Goal: Transaction & Acquisition: Purchase product/service

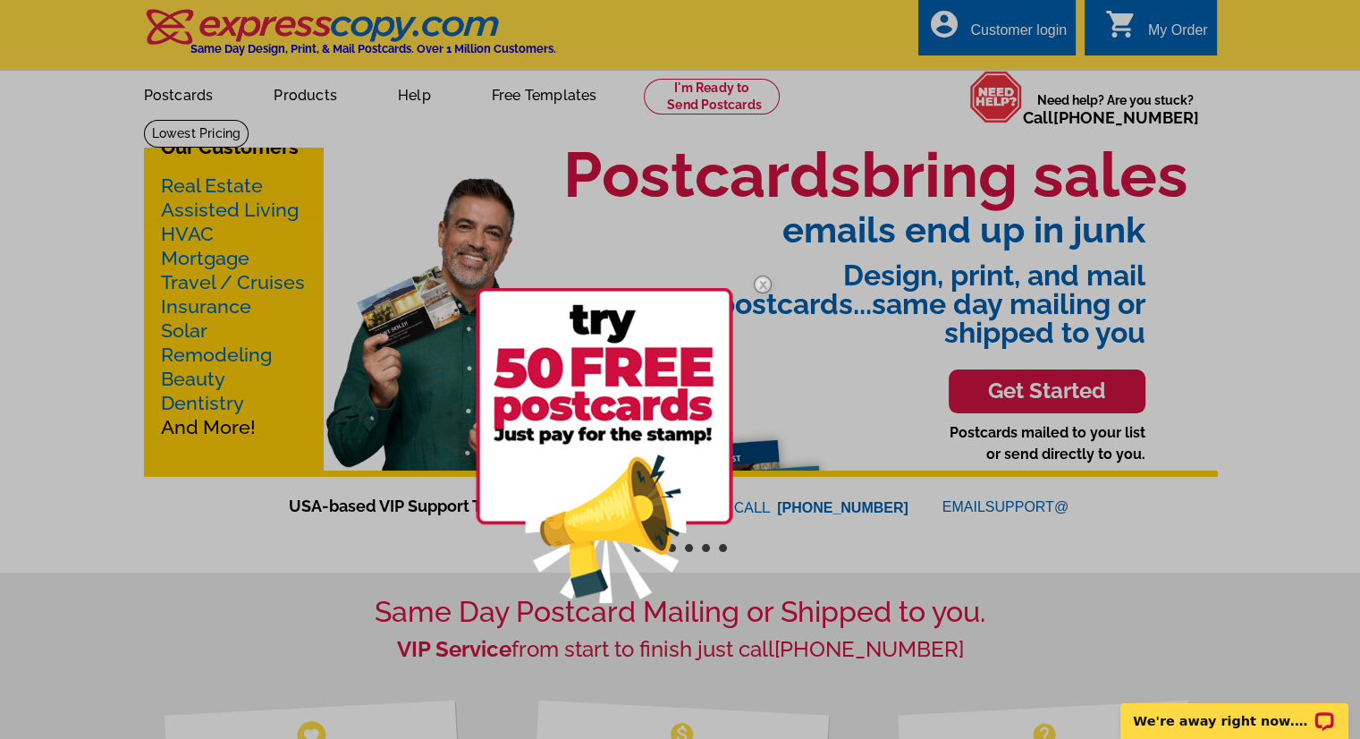
click at [393, 573] on div at bounding box center [680, 369] width 1360 height 739
click at [273, 106] on div at bounding box center [680, 369] width 1360 height 739
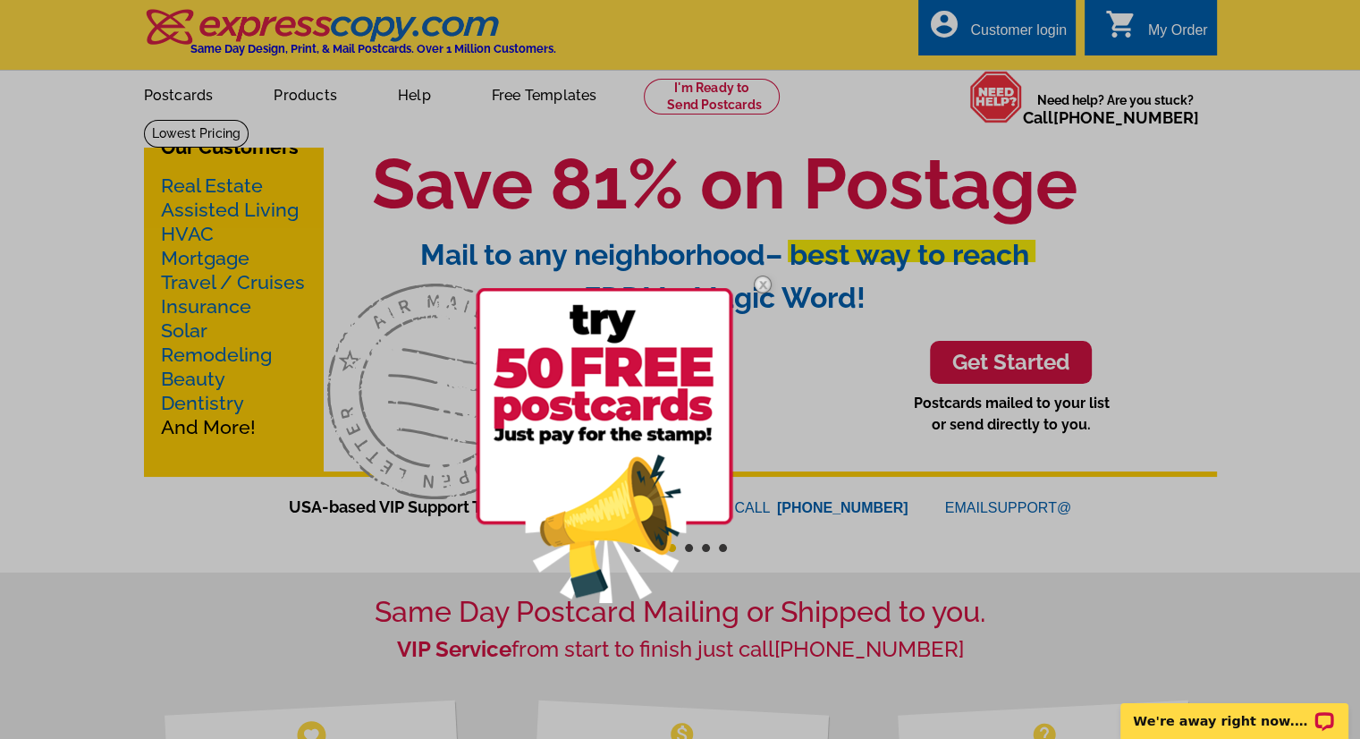
click at [762, 282] on img at bounding box center [763, 284] width 52 height 52
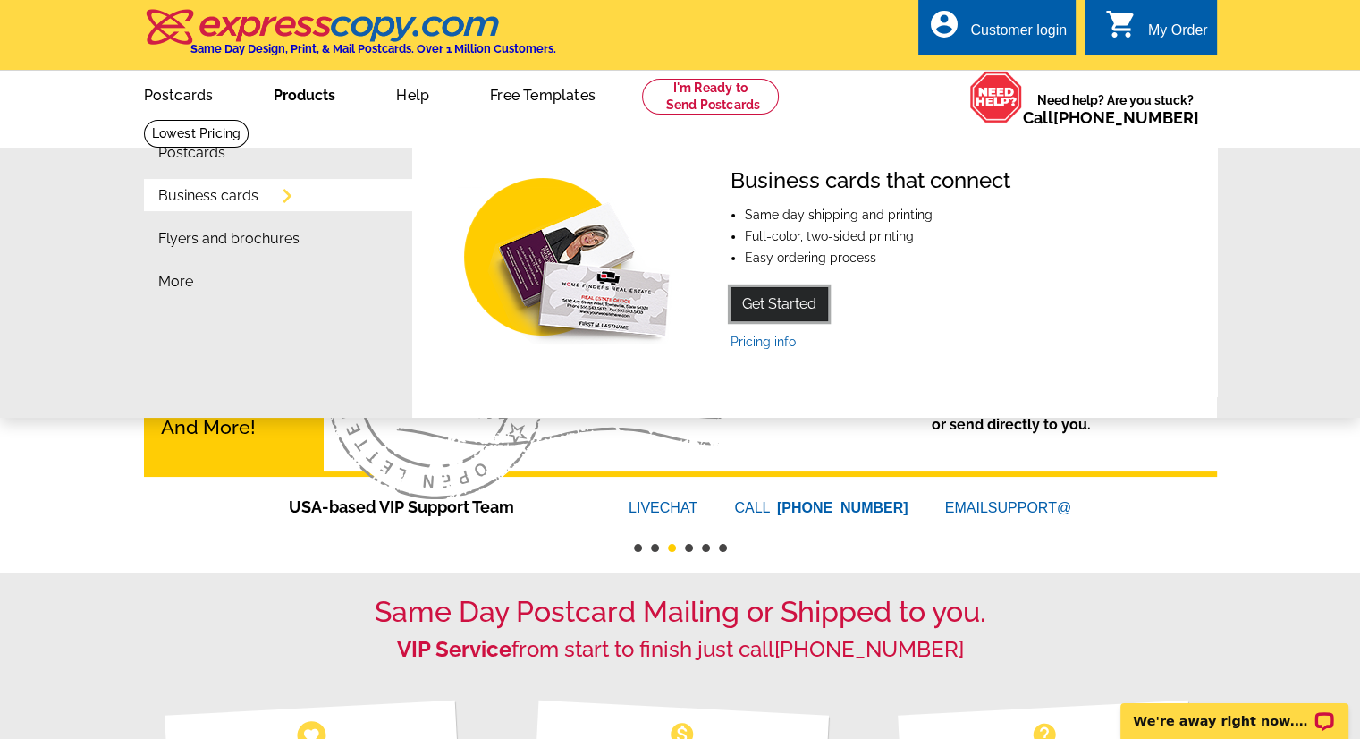
click at [766, 301] on link "Get Started" at bounding box center [779, 304] width 97 height 34
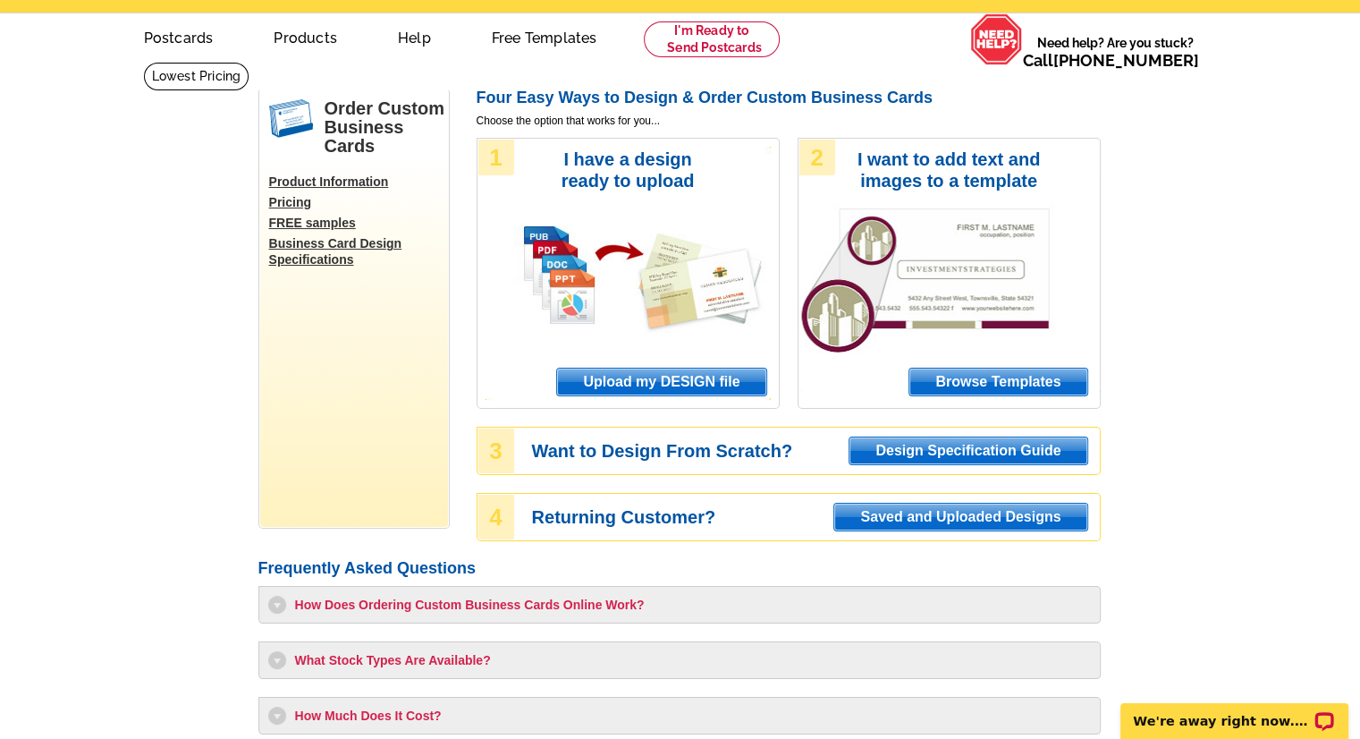
scroll to position [59, 0]
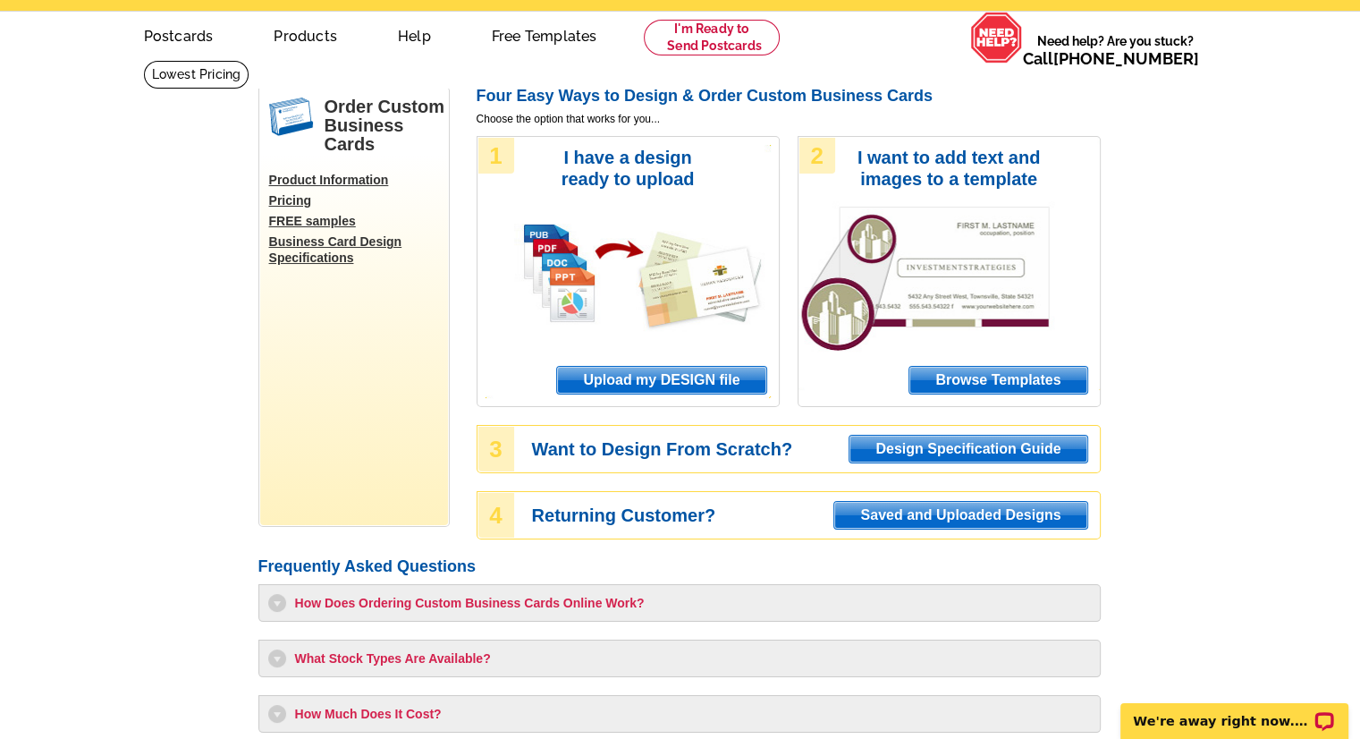
click at [966, 377] on span "Browse Templates" at bounding box center [998, 380] width 177 height 27
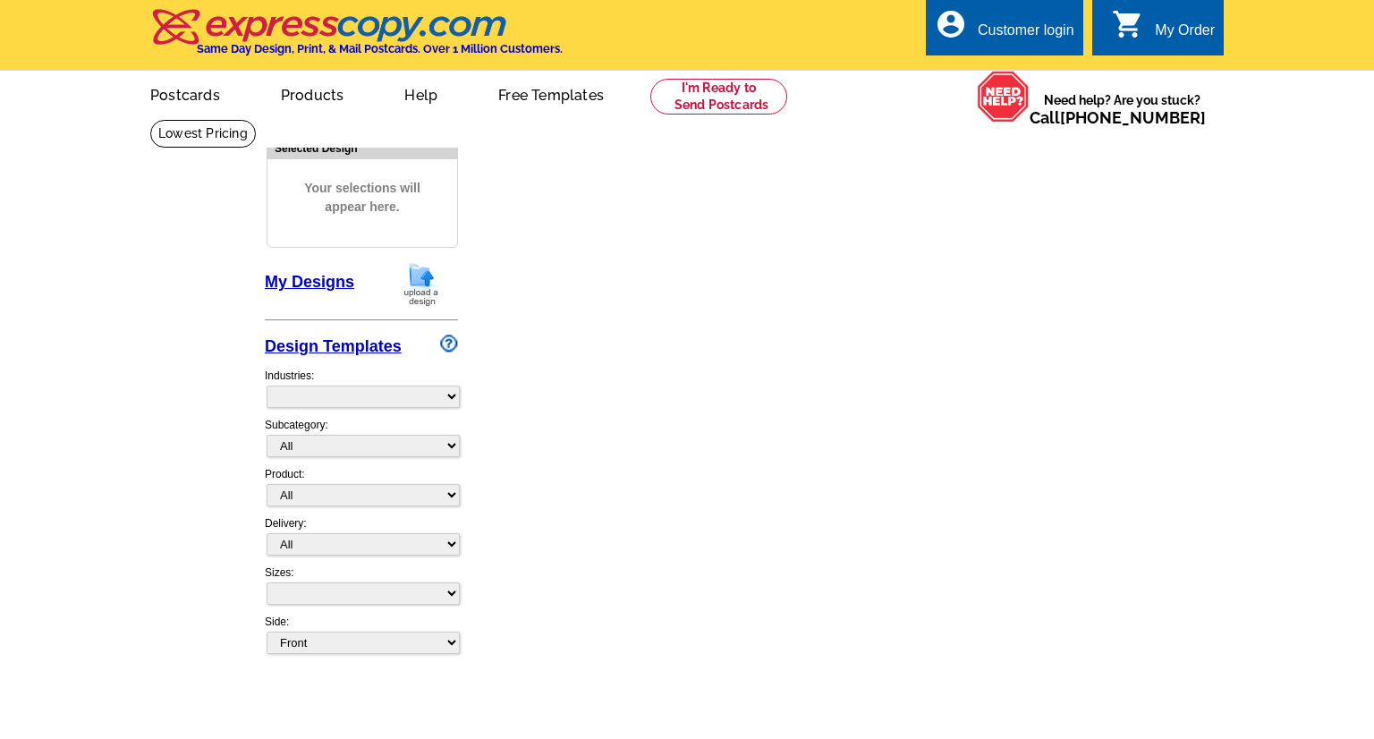
select select "3"
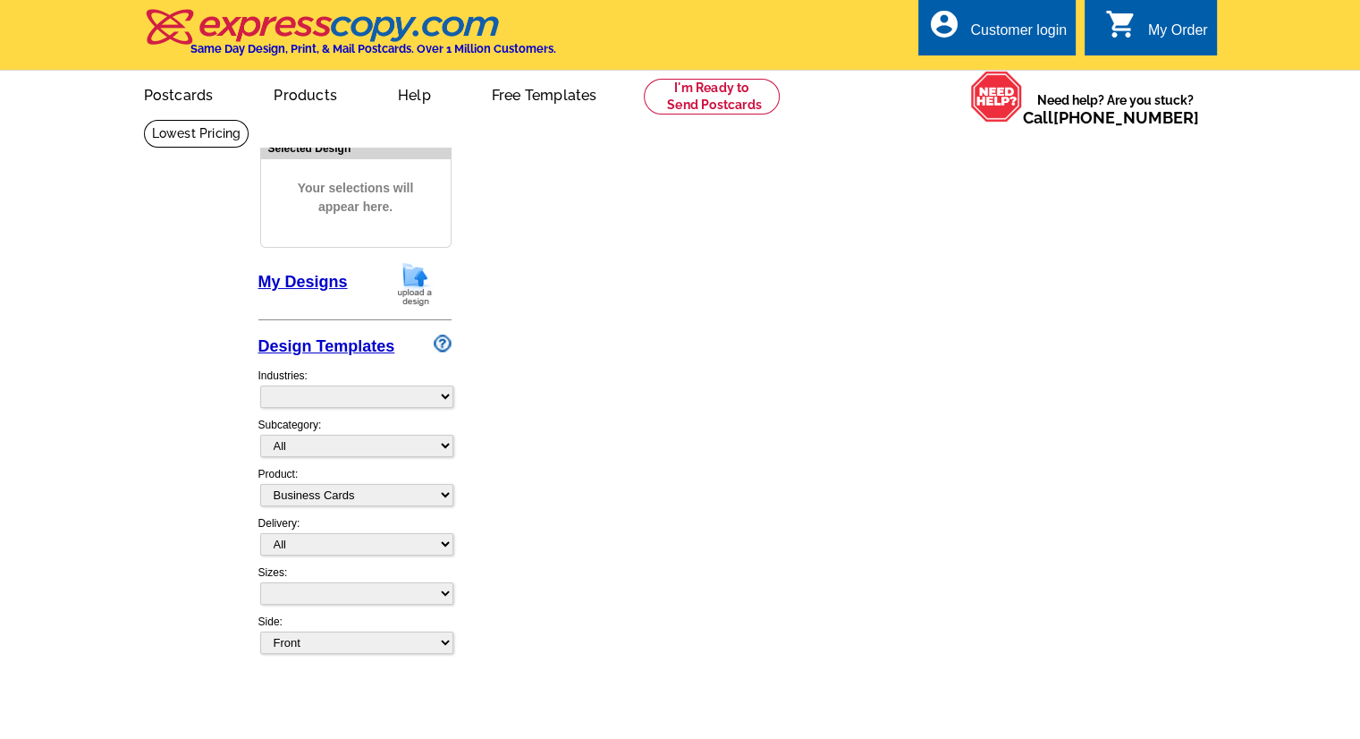
select select "5"
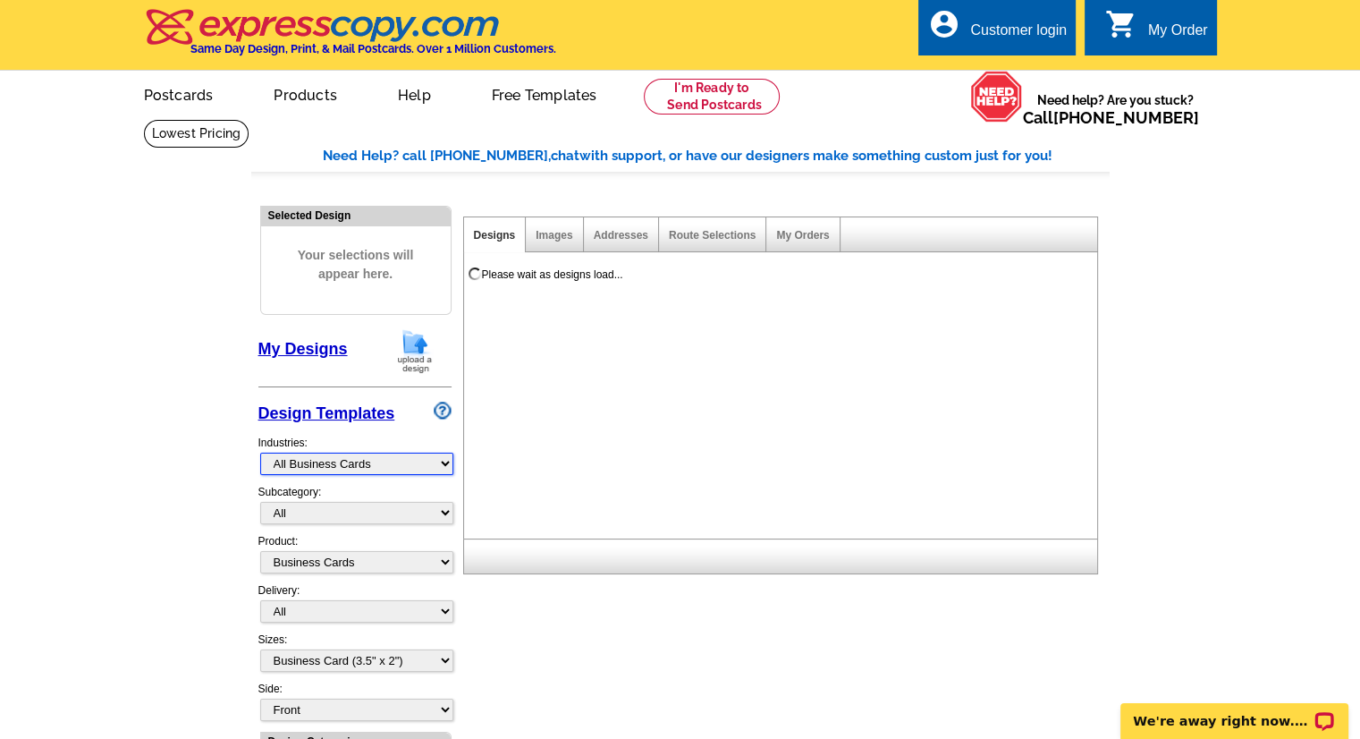
click at [445, 465] on select "What's New Real Estate Mortgage Insurance HVAC Dental Solar EDDM - NEW! Calenda…" at bounding box center [356, 464] width 193 height 22
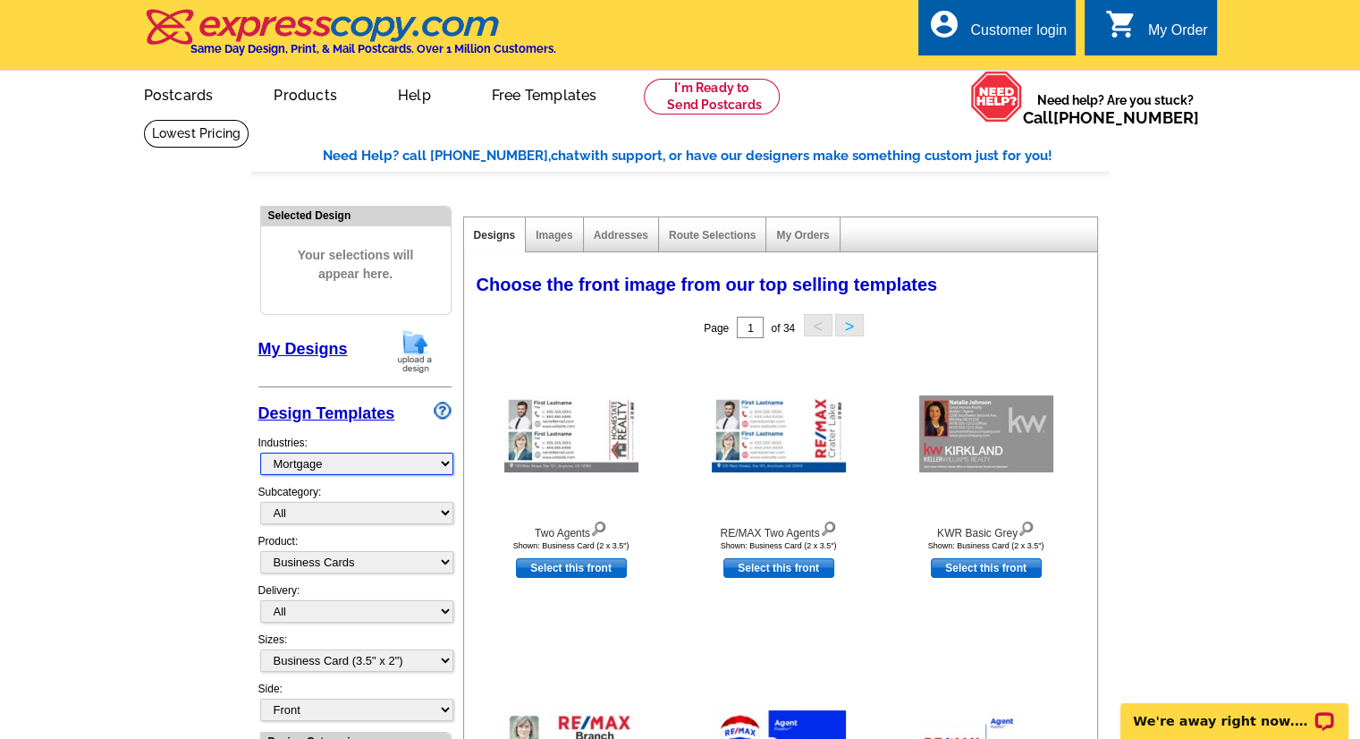
click at [260, 453] on select "What's New Real Estate Mortgage Insurance HVAC Dental Solar EDDM - NEW! Calenda…" at bounding box center [356, 464] width 193 height 22
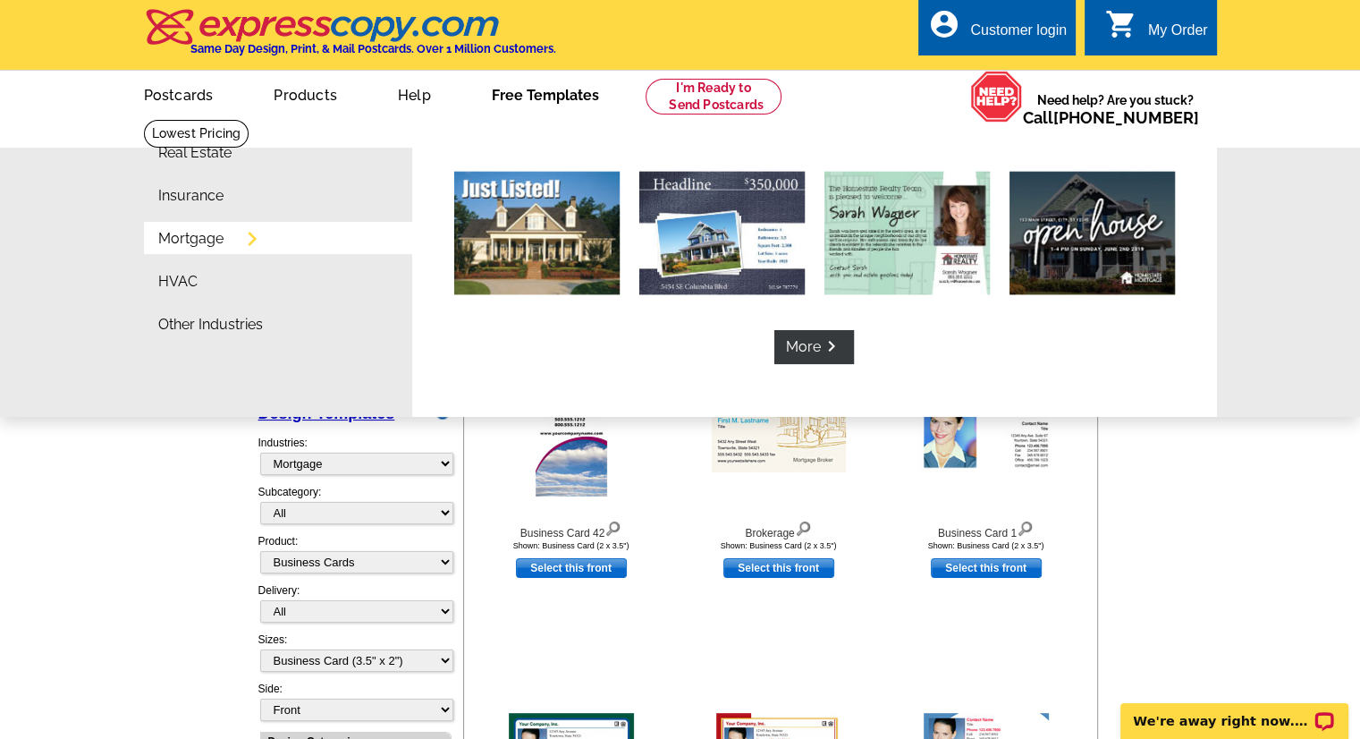
click at [211, 255] on li "Mortgage" at bounding box center [285, 243] width 254 height 43
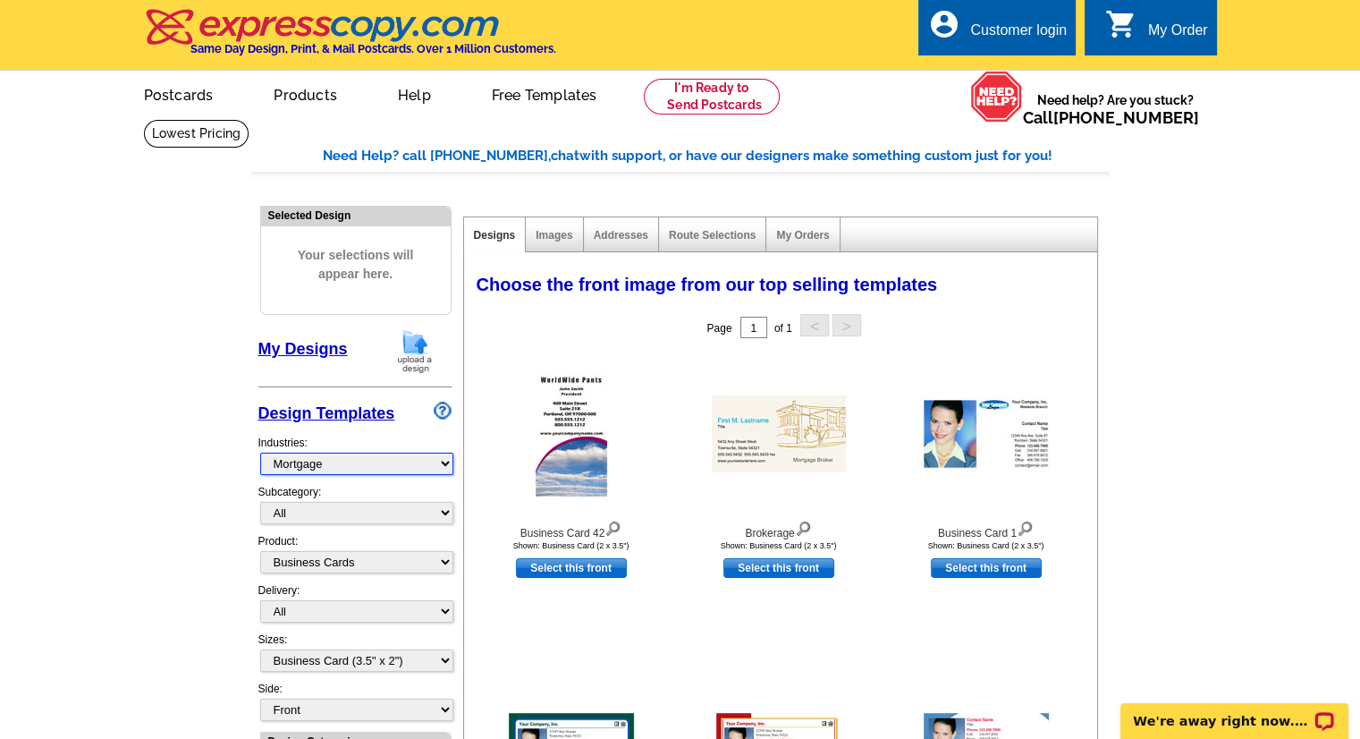
click at [440, 462] on select "What's New Real Estate Mortgage Insurance HVAC Dental Solar EDDM - NEW! Calenda…" at bounding box center [356, 464] width 193 height 22
select select "733"
click at [260, 453] on select "What's New Real Estate Mortgage Insurance HVAC Dental Solar EDDM - NEW! Calenda…" at bounding box center [356, 464] width 193 height 22
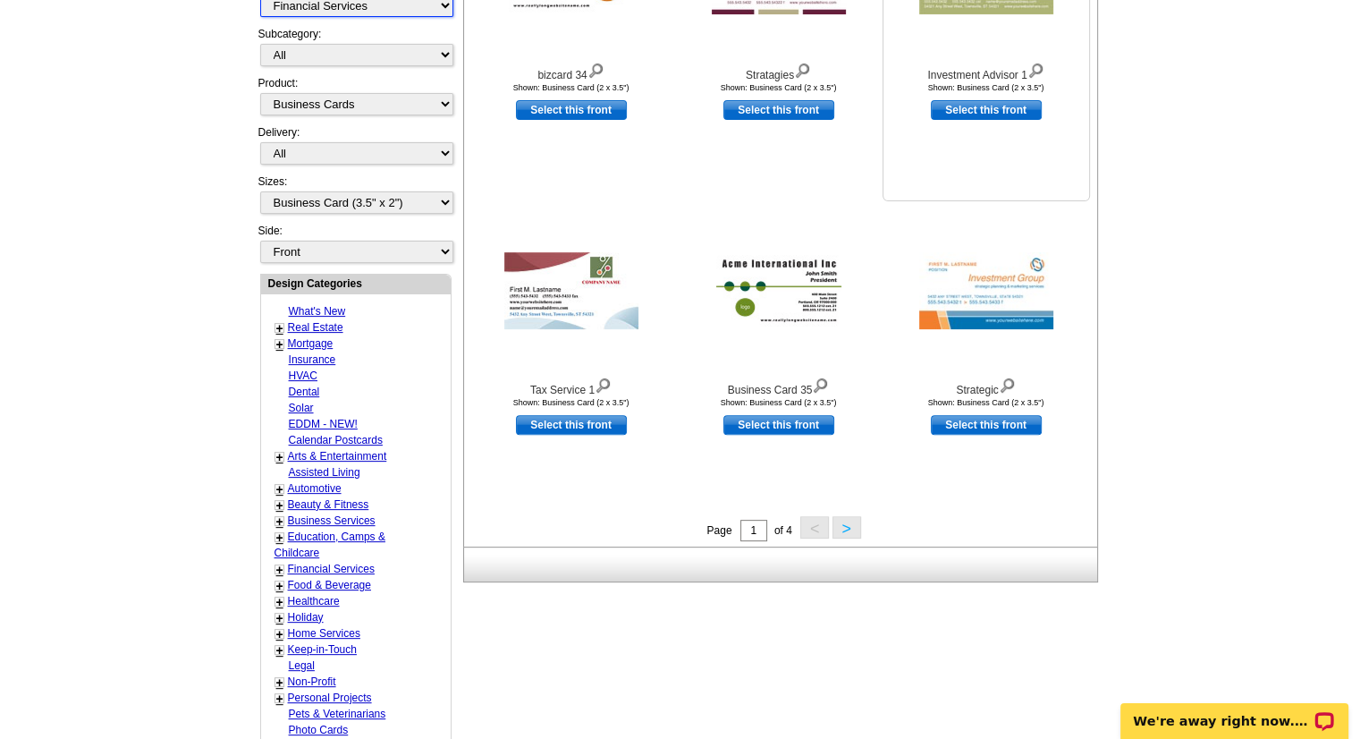
scroll to position [487, 0]
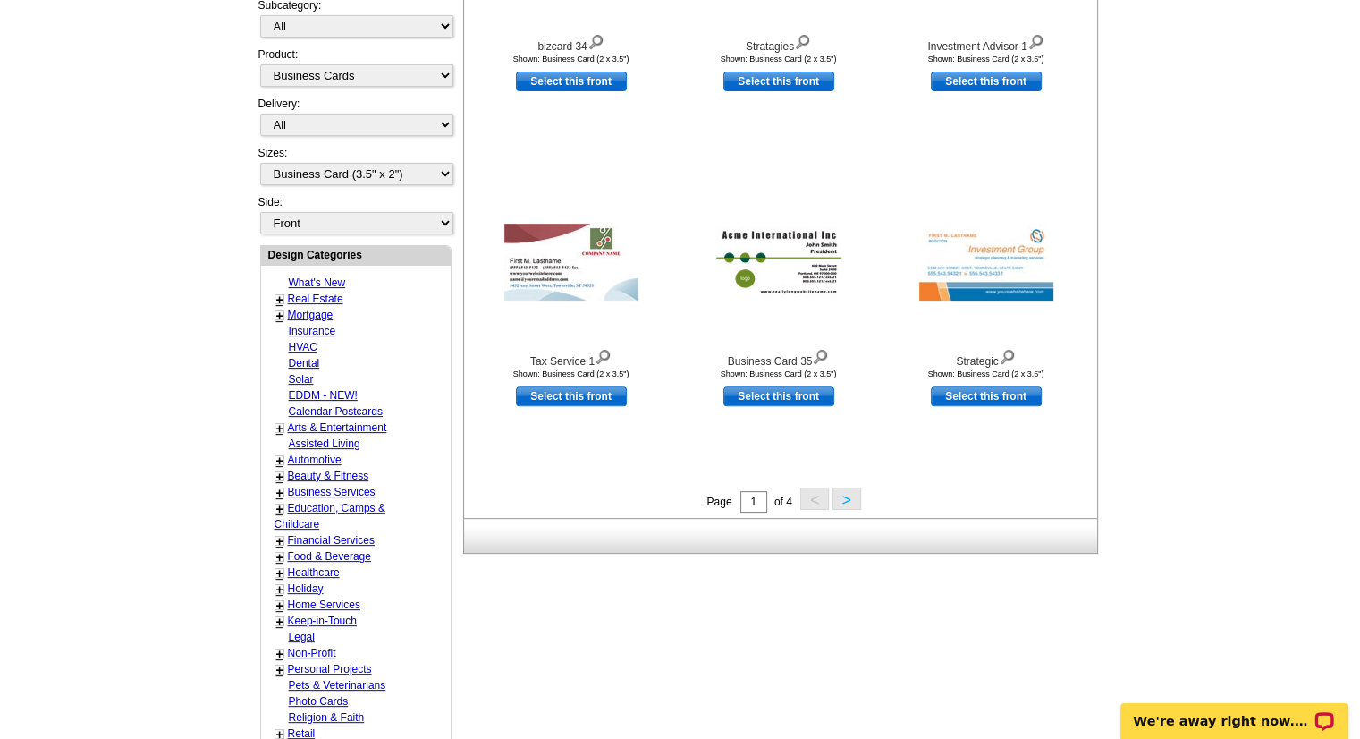
click at [844, 504] on button ">" at bounding box center [847, 498] width 29 height 22
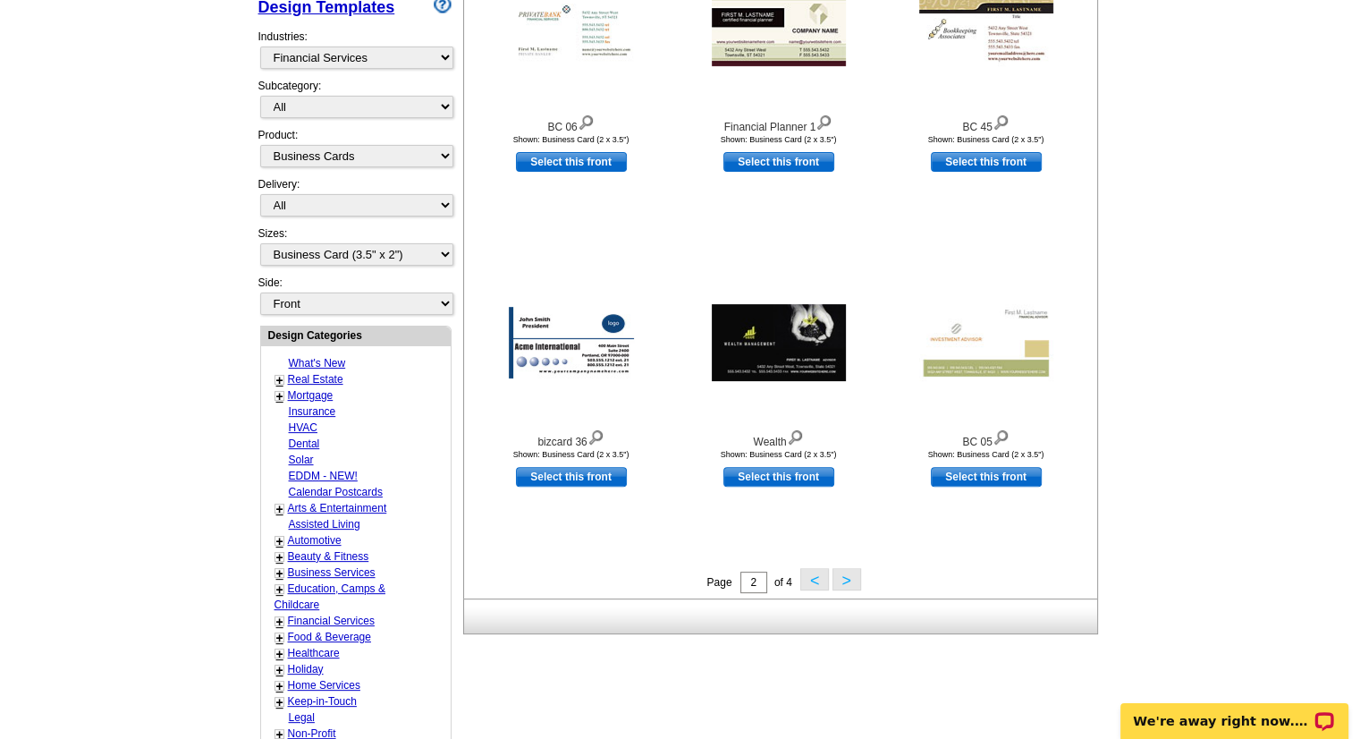
scroll to position [408, 0]
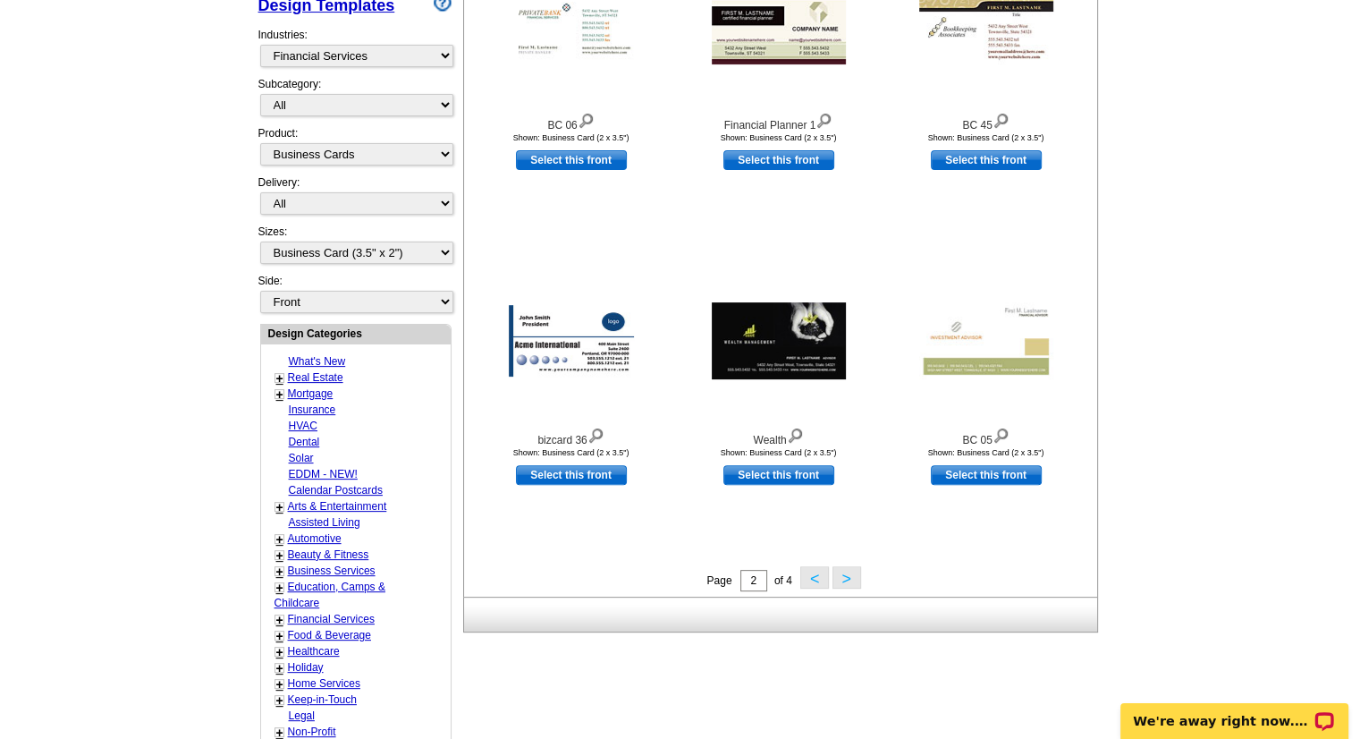
click at [837, 580] on button ">" at bounding box center [847, 577] width 29 height 22
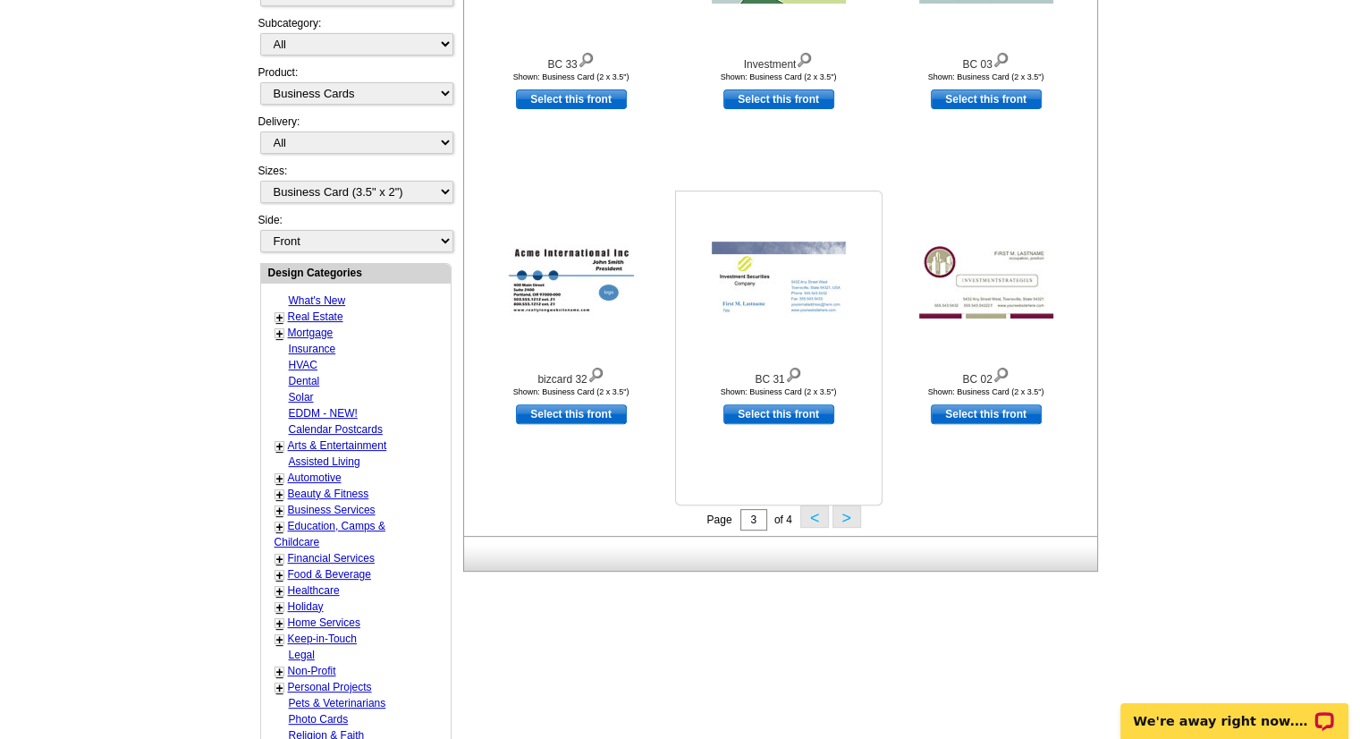
scroll to position [476, 0]
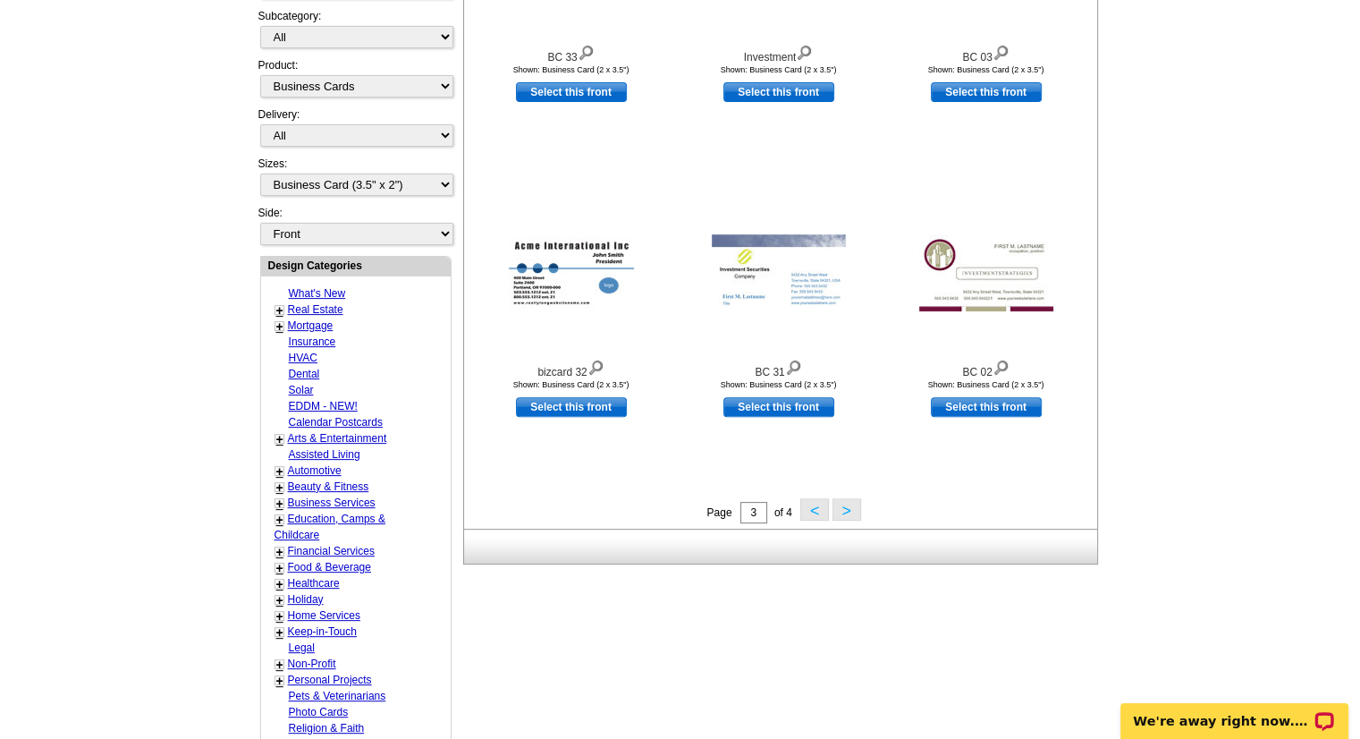
click at [847, 509] on button ">" at bounding box center [847, 509] width 29 height 22
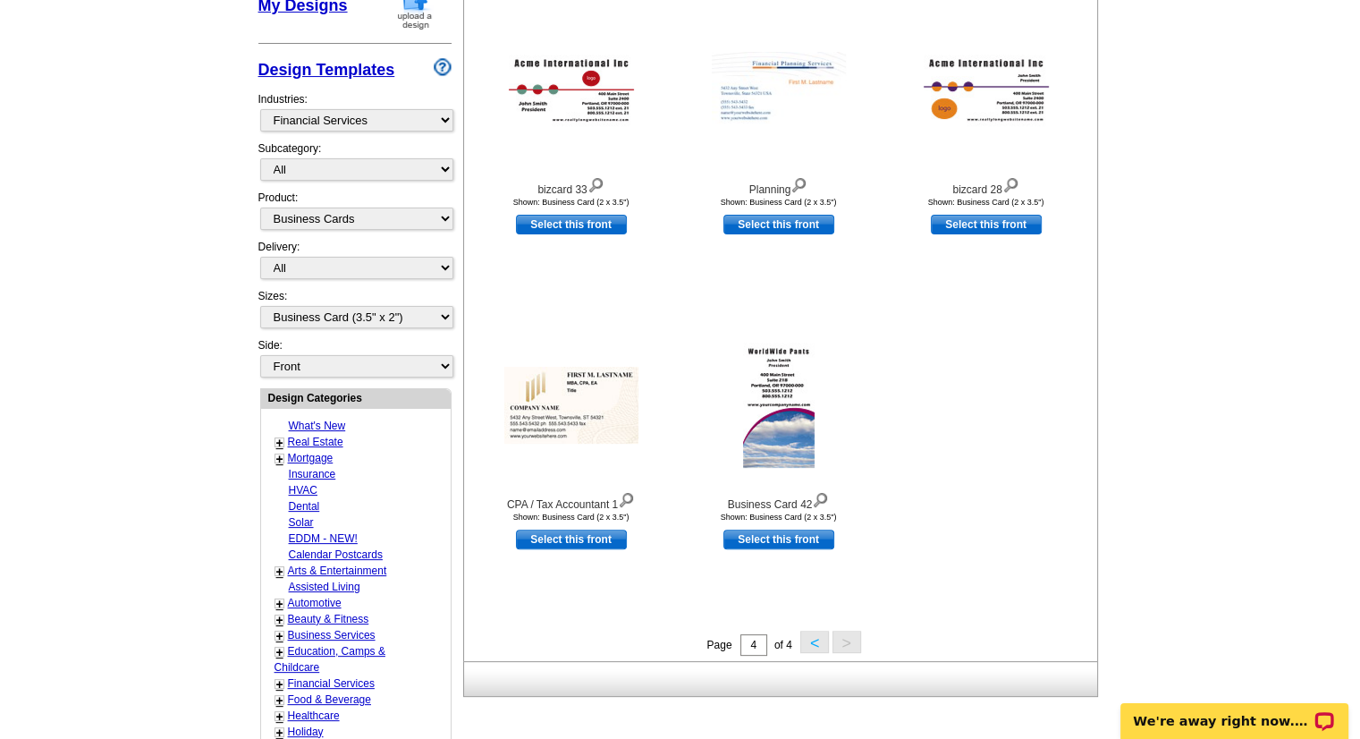
scroll to position [353, 0]
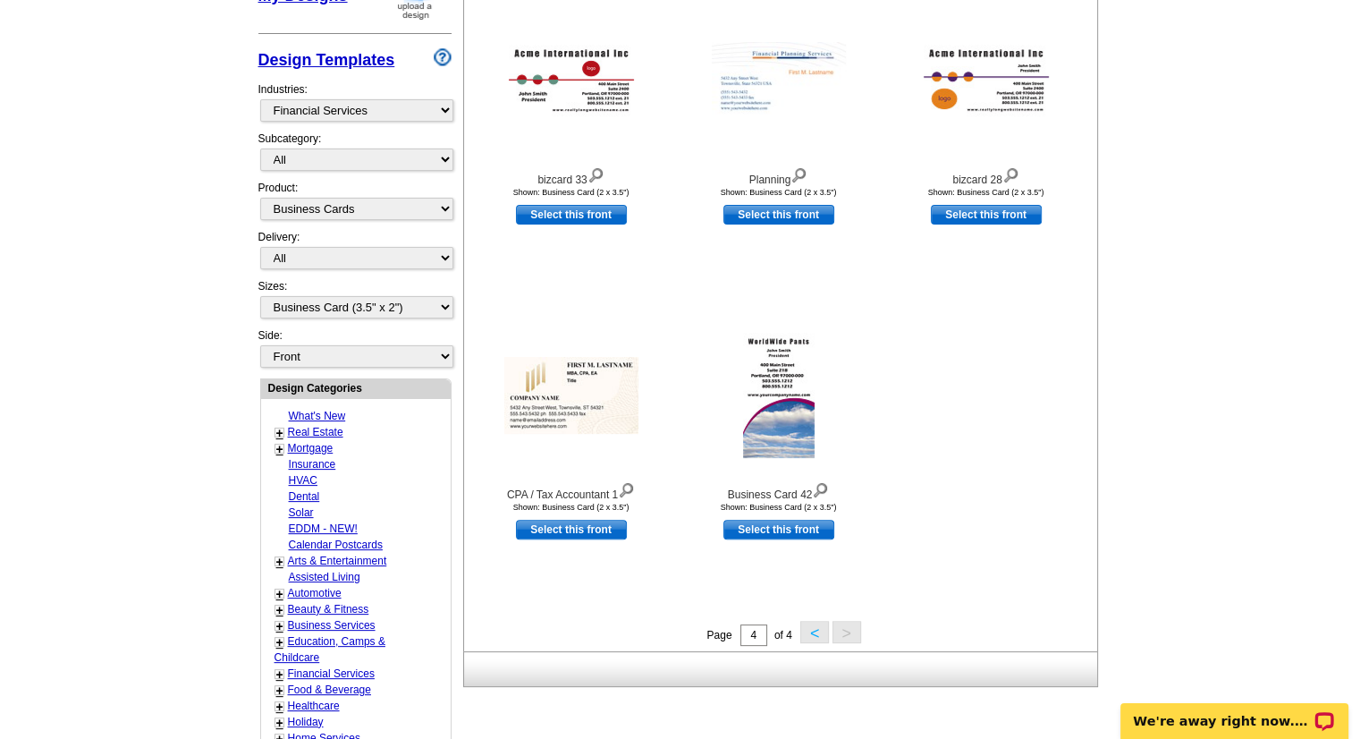
click at [813, 636] on button "<" at bounding box center [815, 632] width 29 height 22
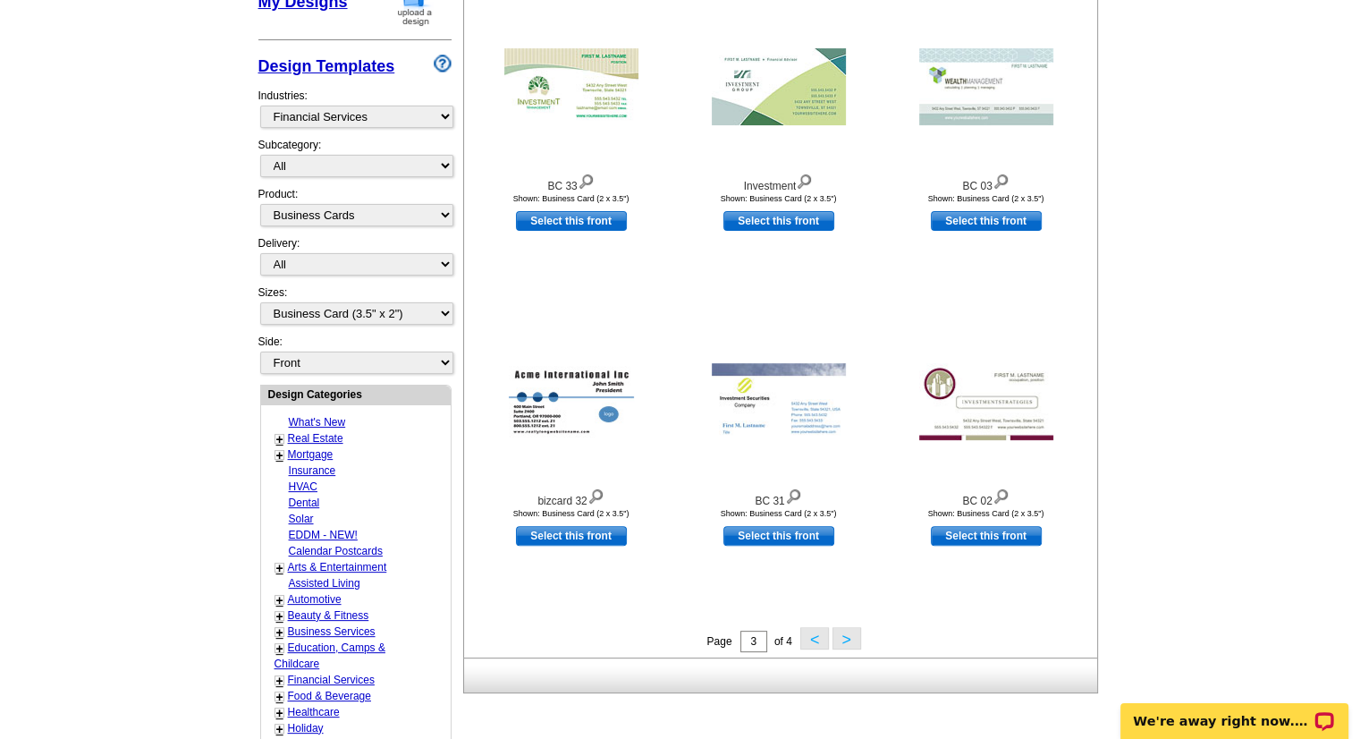
scroll to position [348, 0]
click at [812, 635] on button "<" at bounding box center [815, 637] width 29 height 22
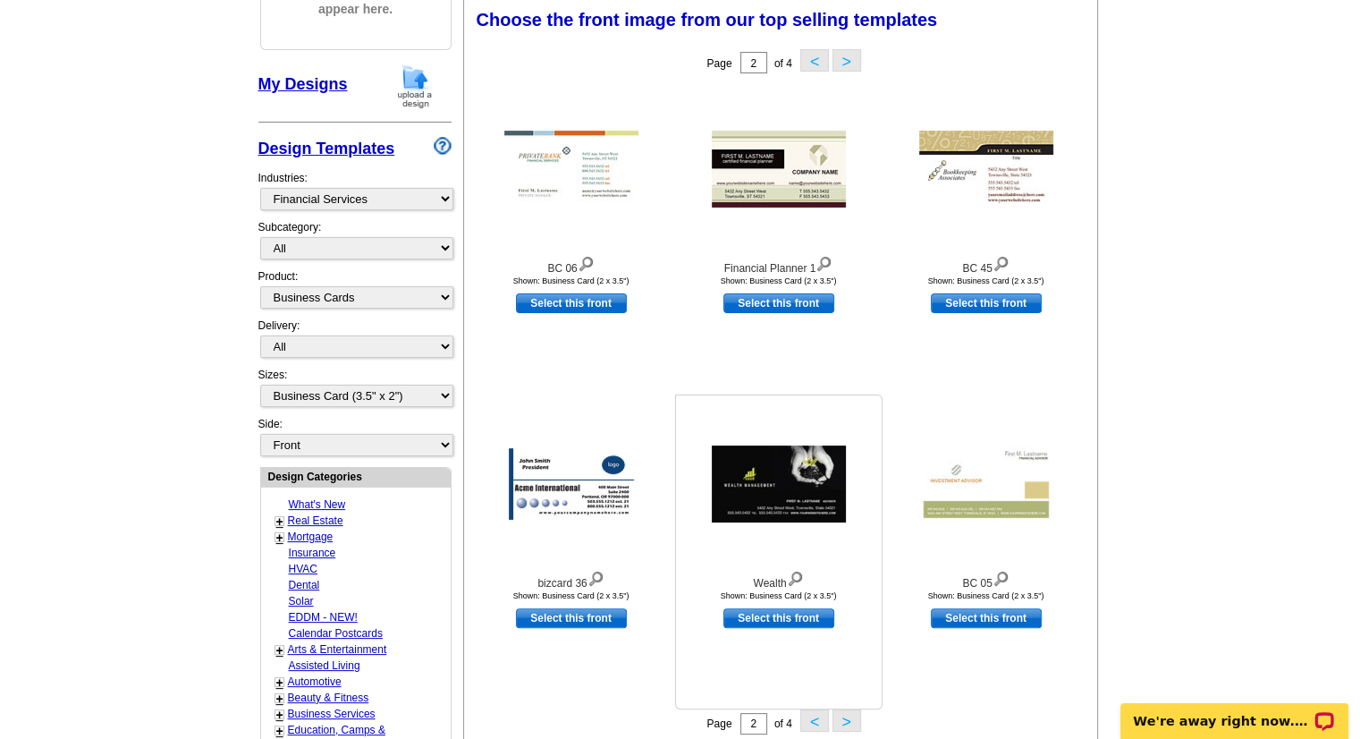
scroll to position [264, 0]
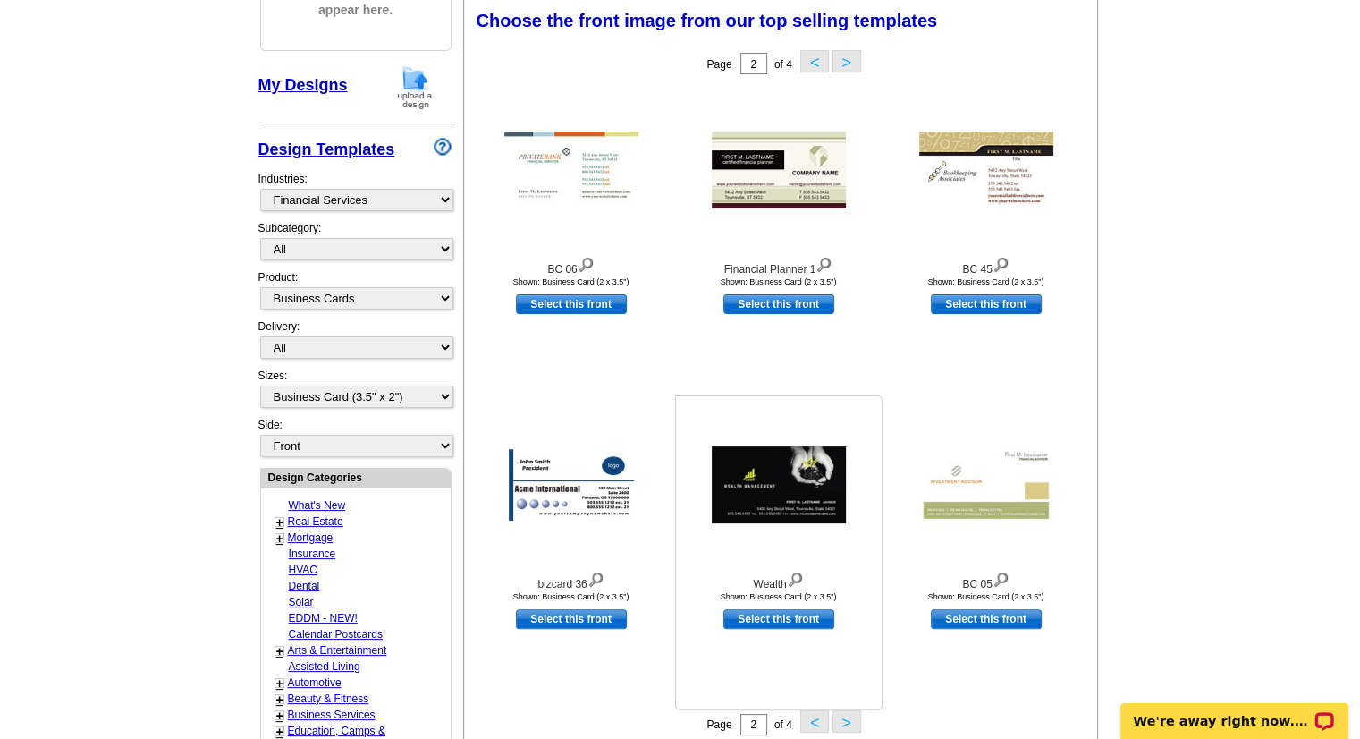
click at [772, 615] on link "Select this front" at bounding box center [779, 619] width 111 height 20
select select "back"
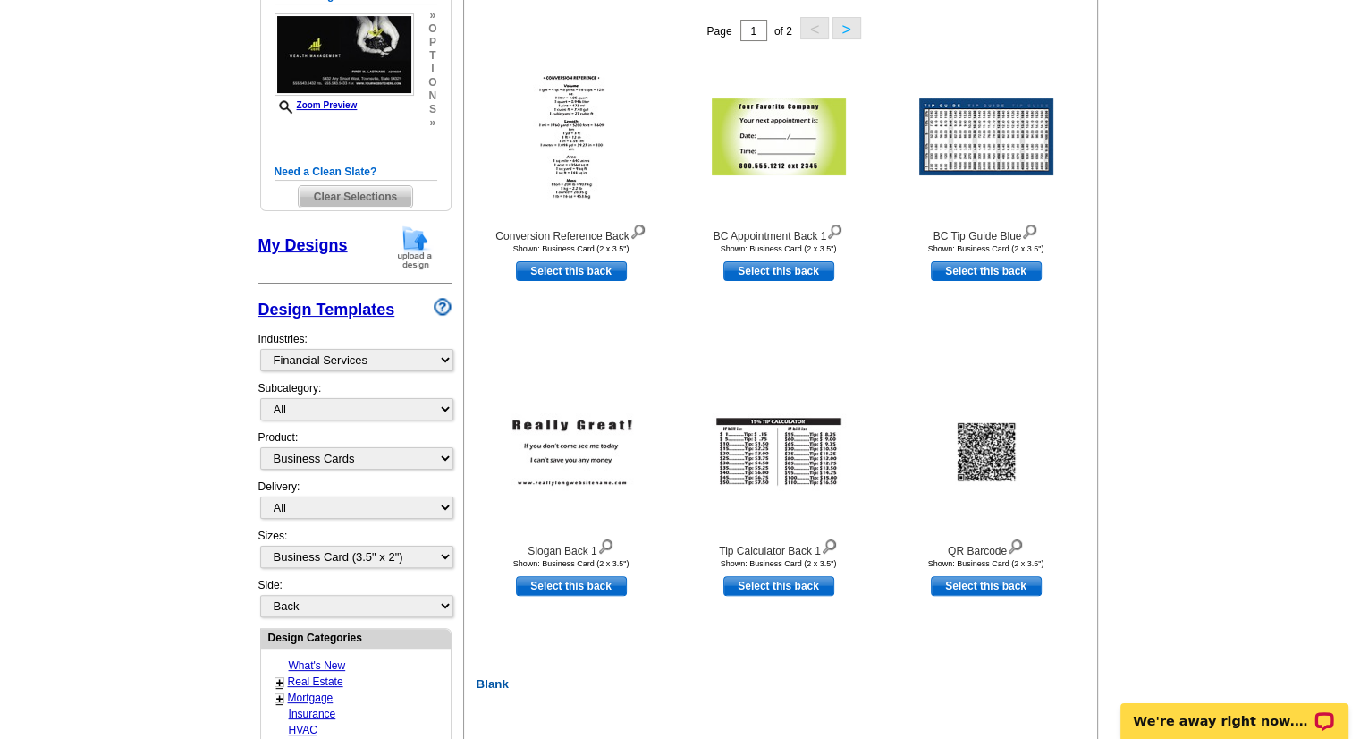
scroll to position [294, 0]
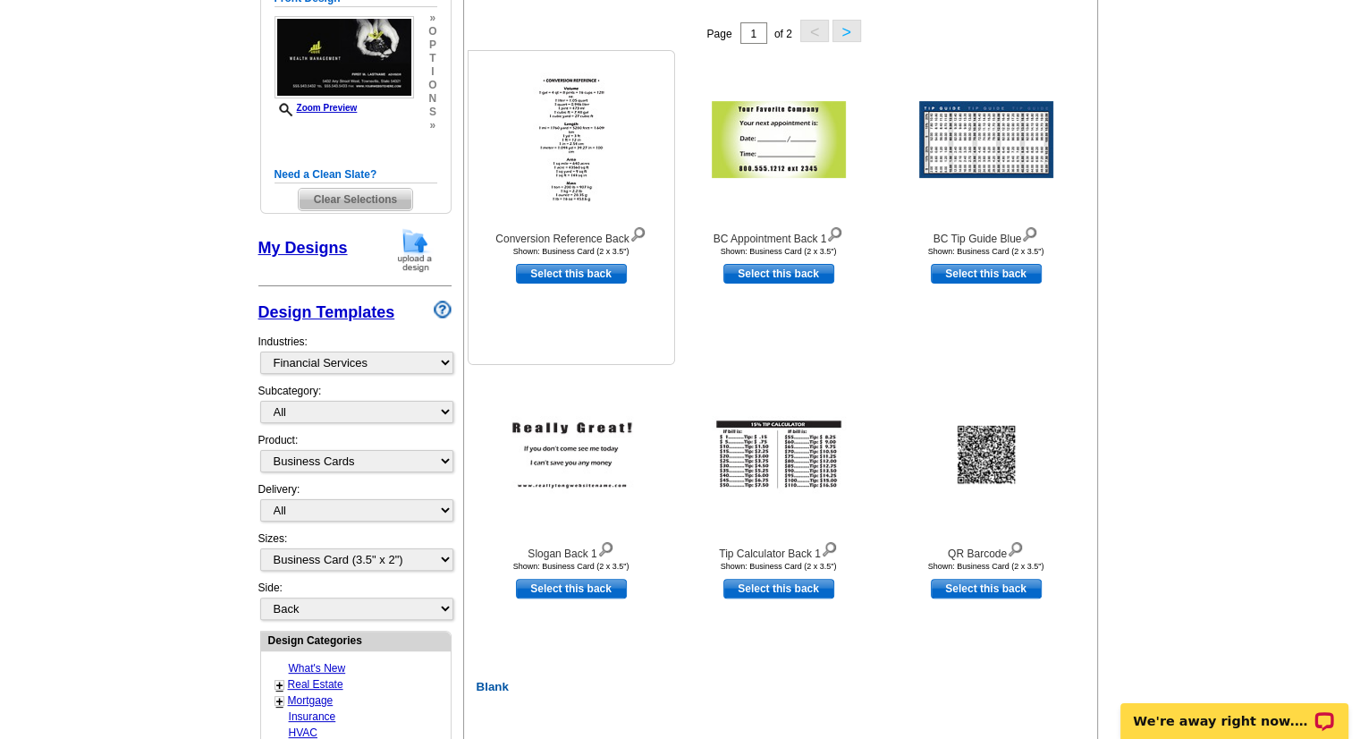
click at [572, 200] on img at bounding box center [571, 139] width 77 height 134
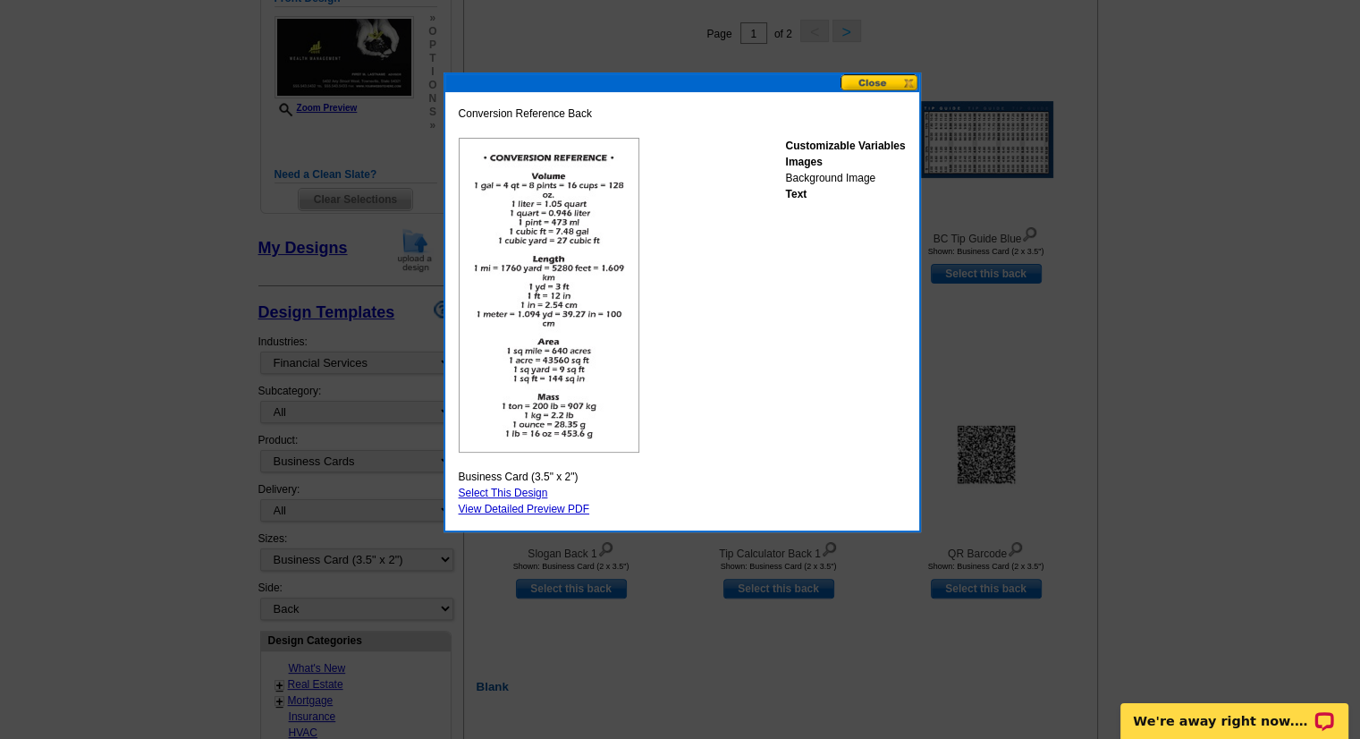
click at [877, 76] on button at bounding box center [880, 82] width 79 height 17
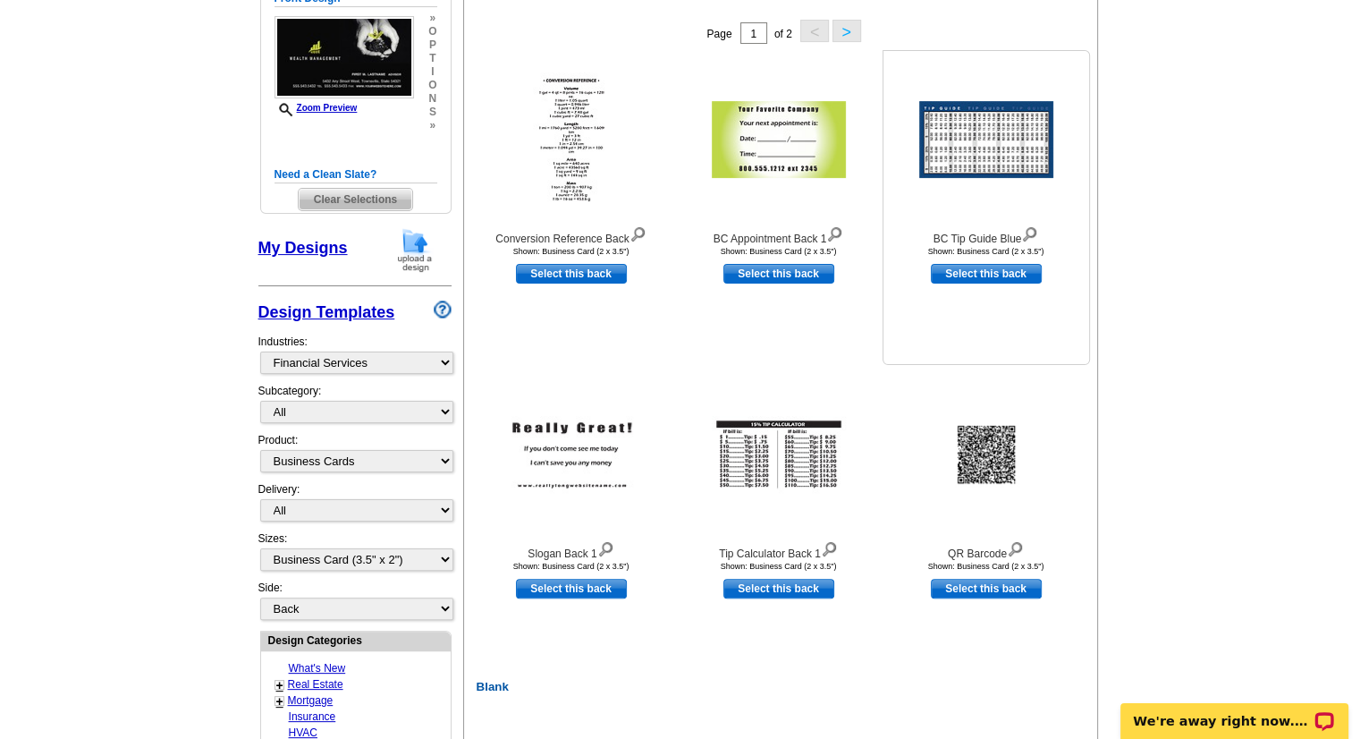
scroll to position [233, 0]
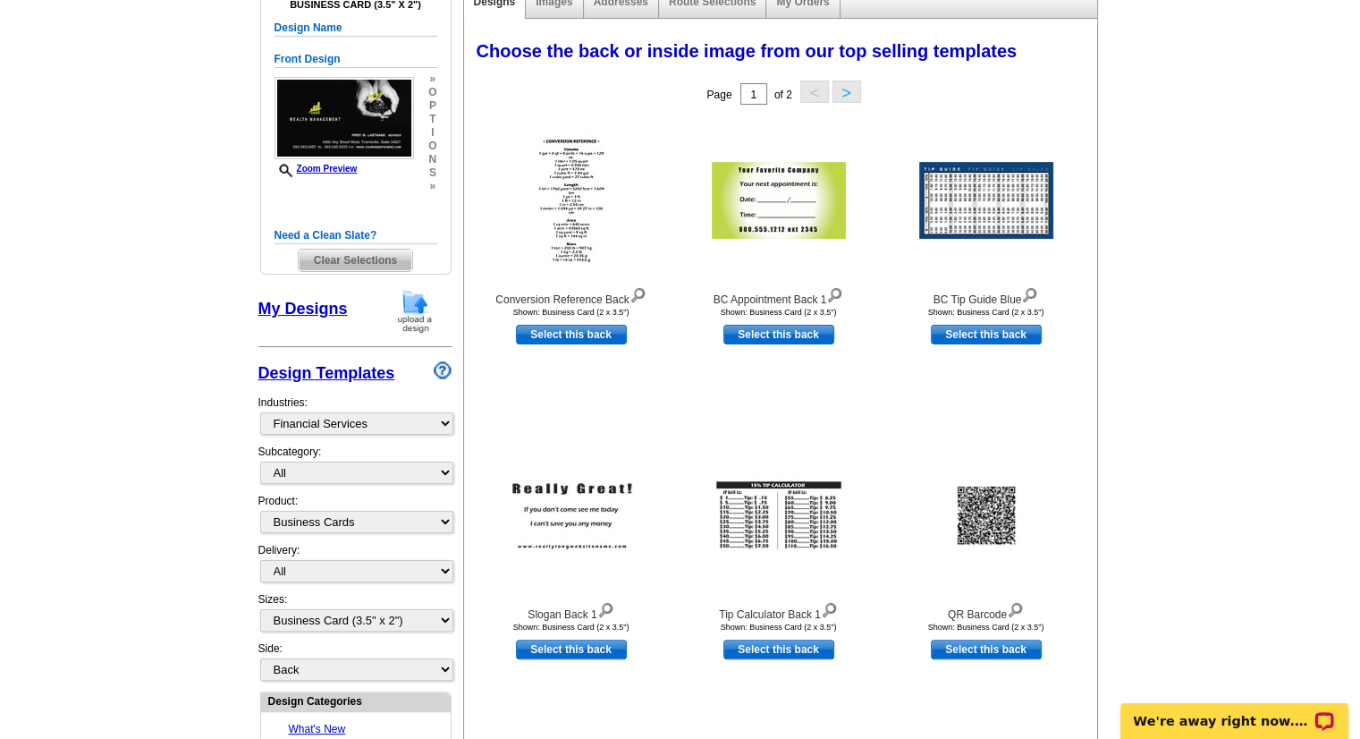
click at [848, 100] on button ">" at bounding box center [847, 92] width 29 height 22
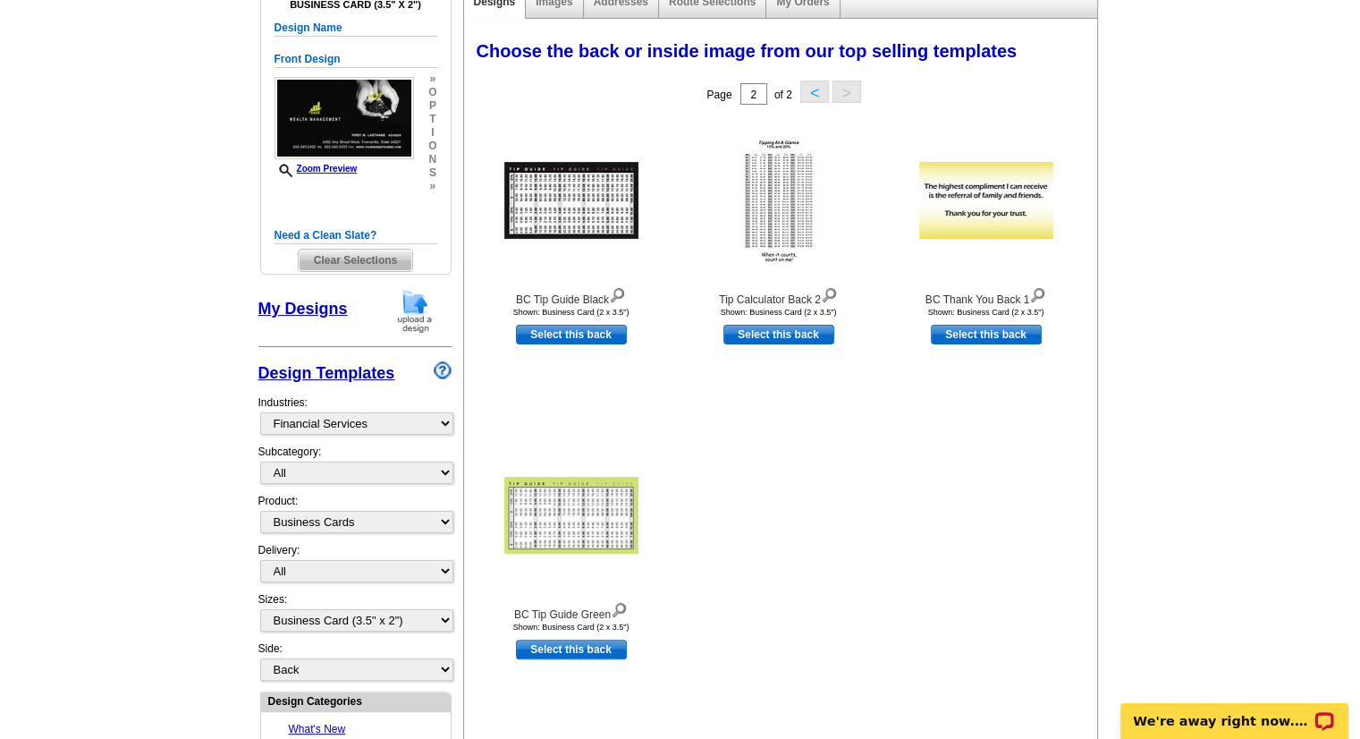
scroll to position [0, 0]
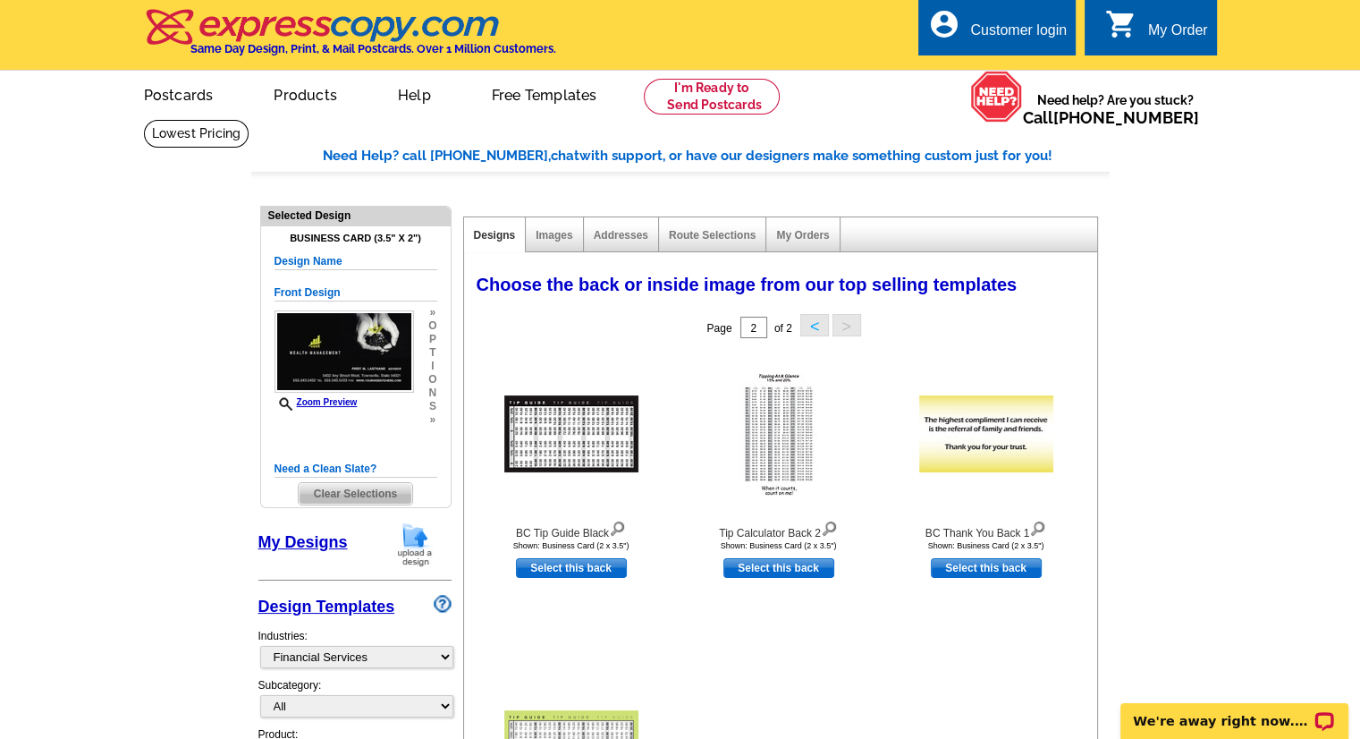
click at [815, 326] on button "<" at bounding box center [815, 325] width 29 height 22
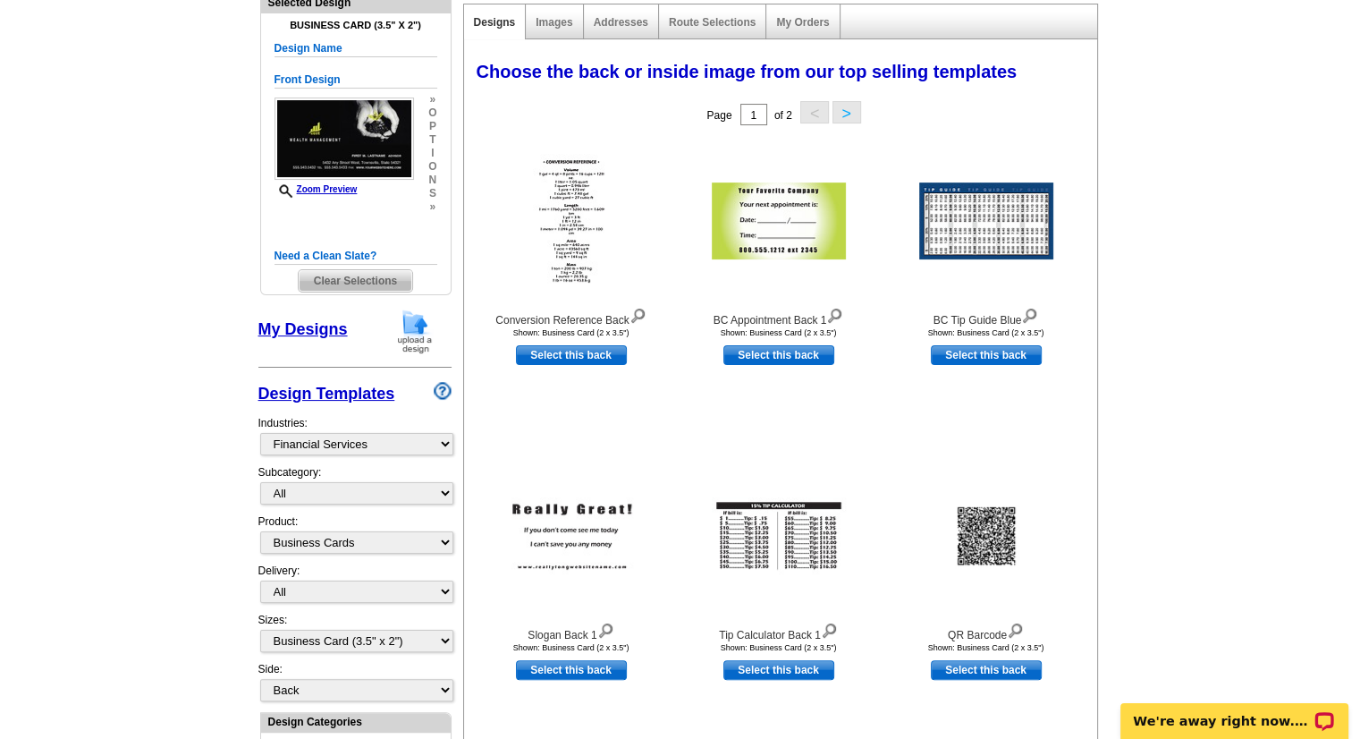
scroll to position [204, 0]
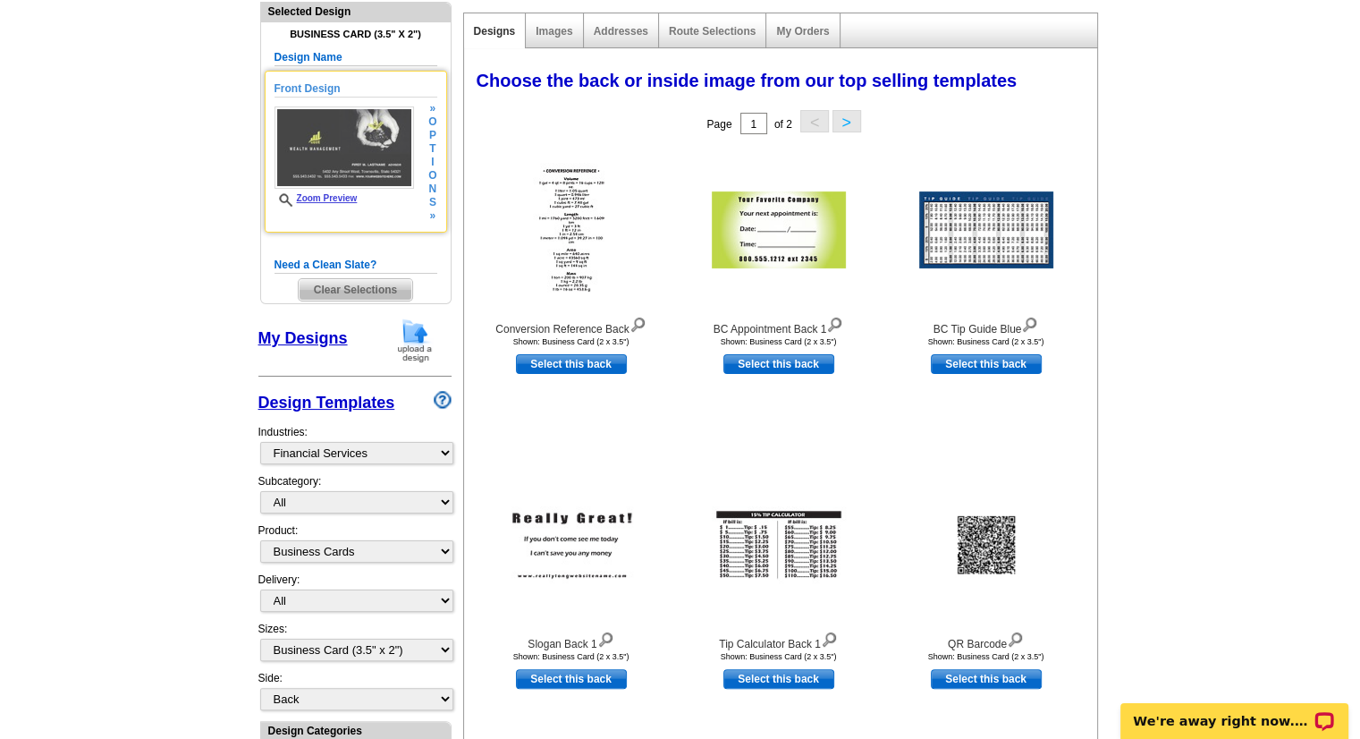
click at [378, 157] on img at bounding box center [345, 147] width 140 height 82
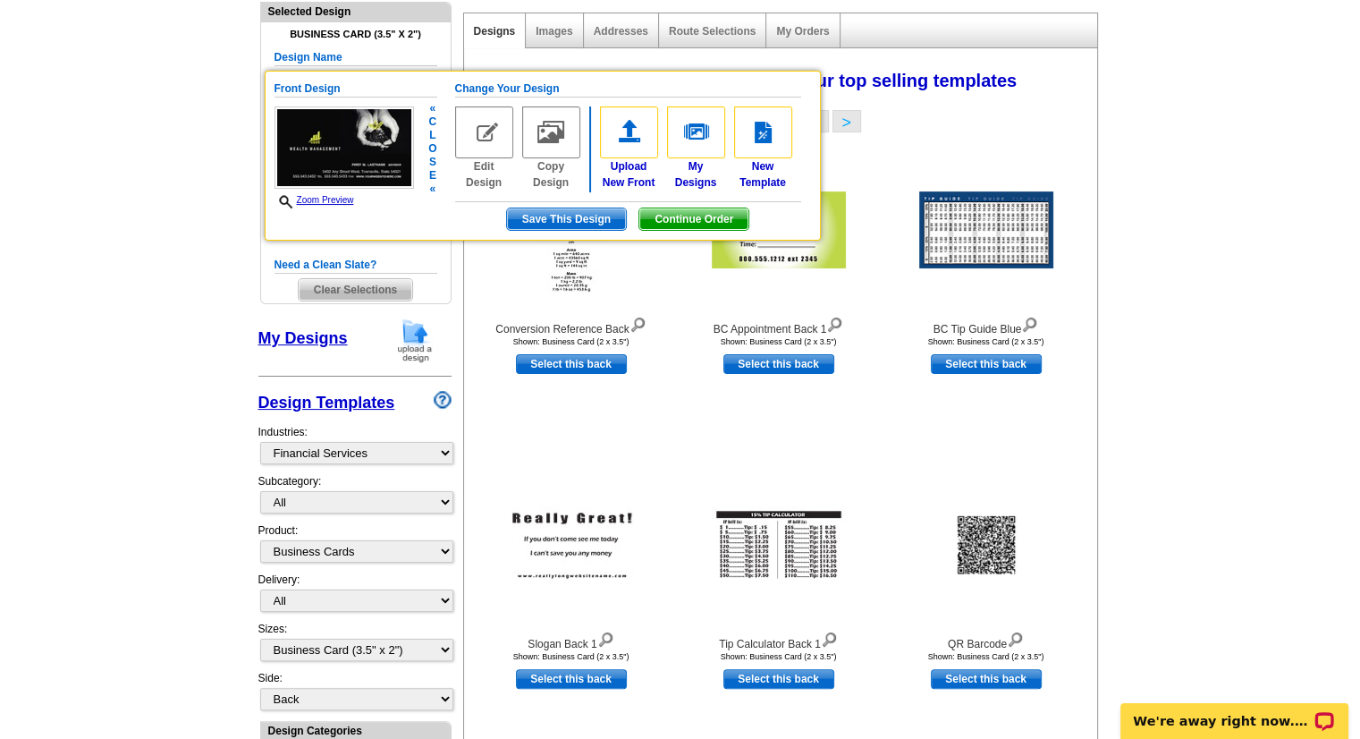
click at [487, 144] on img at bounding box center [484, 132] width 58 height 52
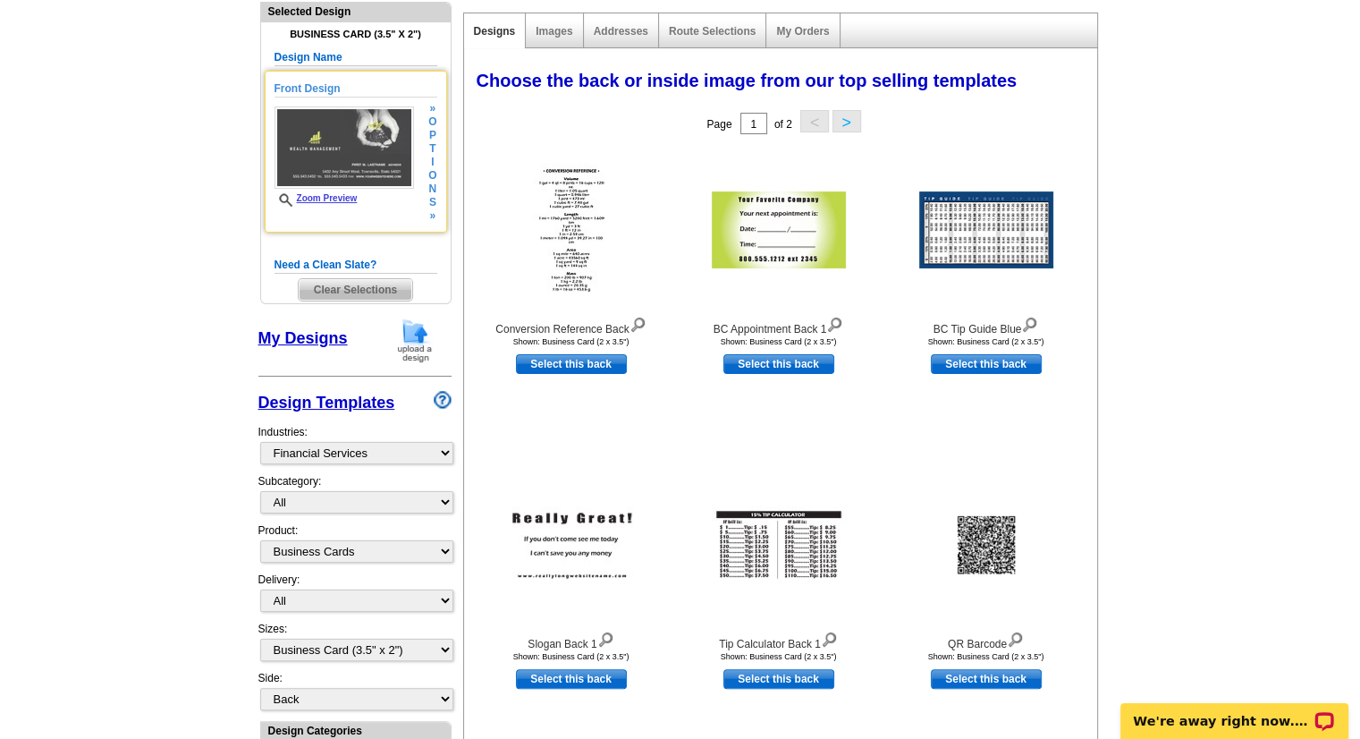
click at [335, 199] on link "Zoom Preview" at bounding box center [316, 198] width 83 height 10
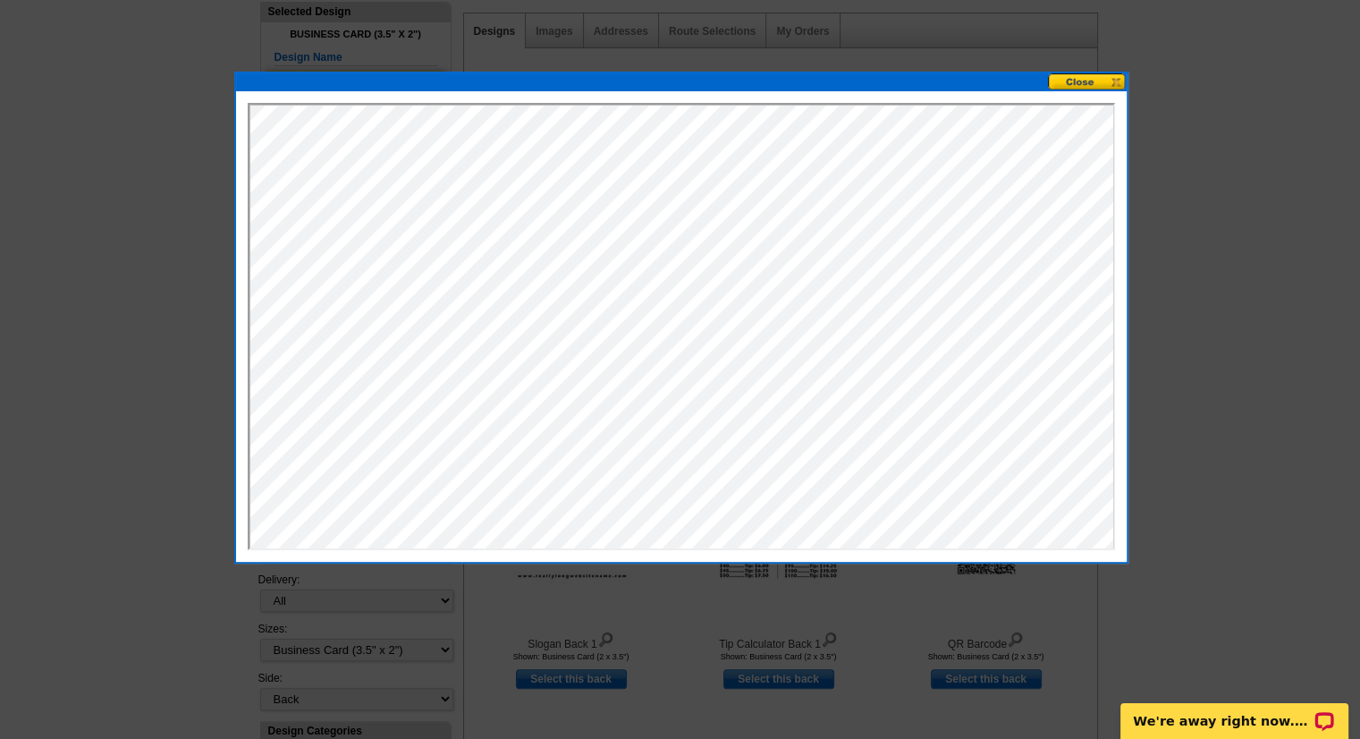
scroll to position [0, 0]
click at [1089, 78] on button at bounding box center [1087, 81] width 79 height 17
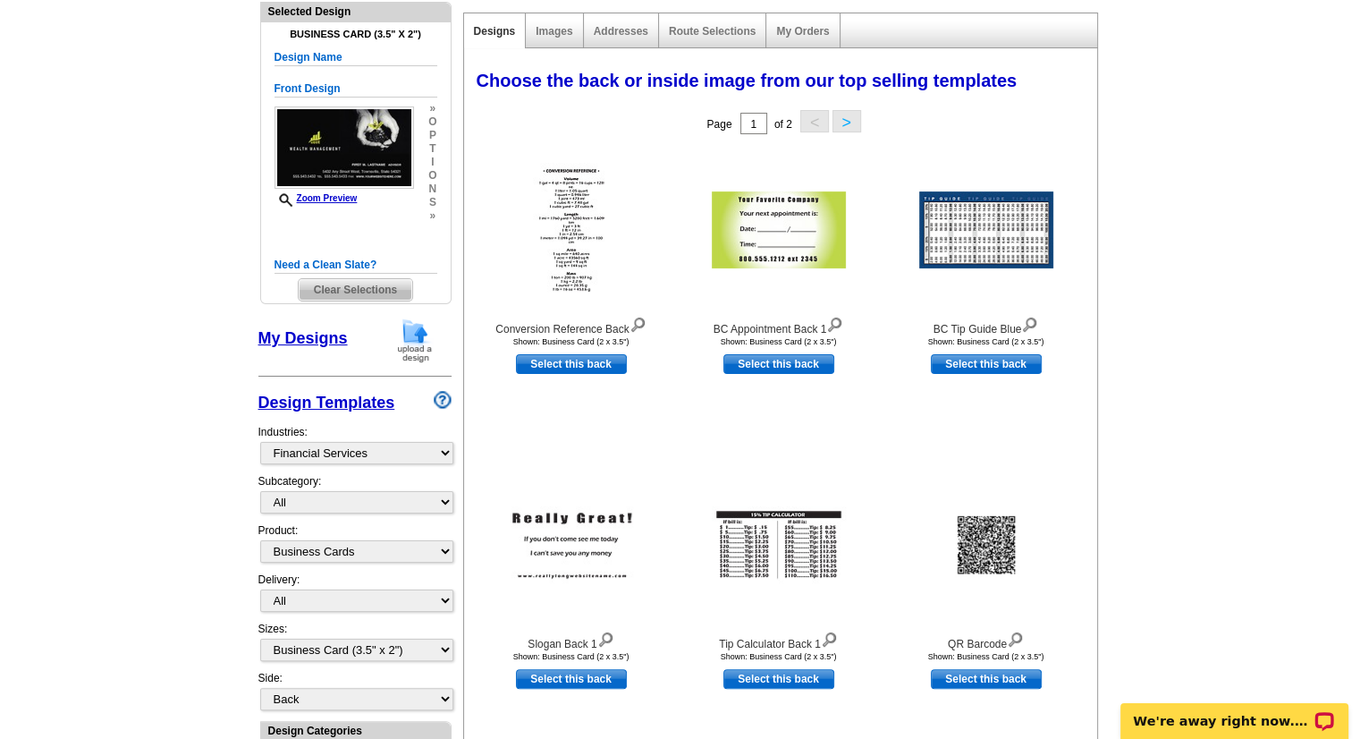
scroll to position [186, 0]
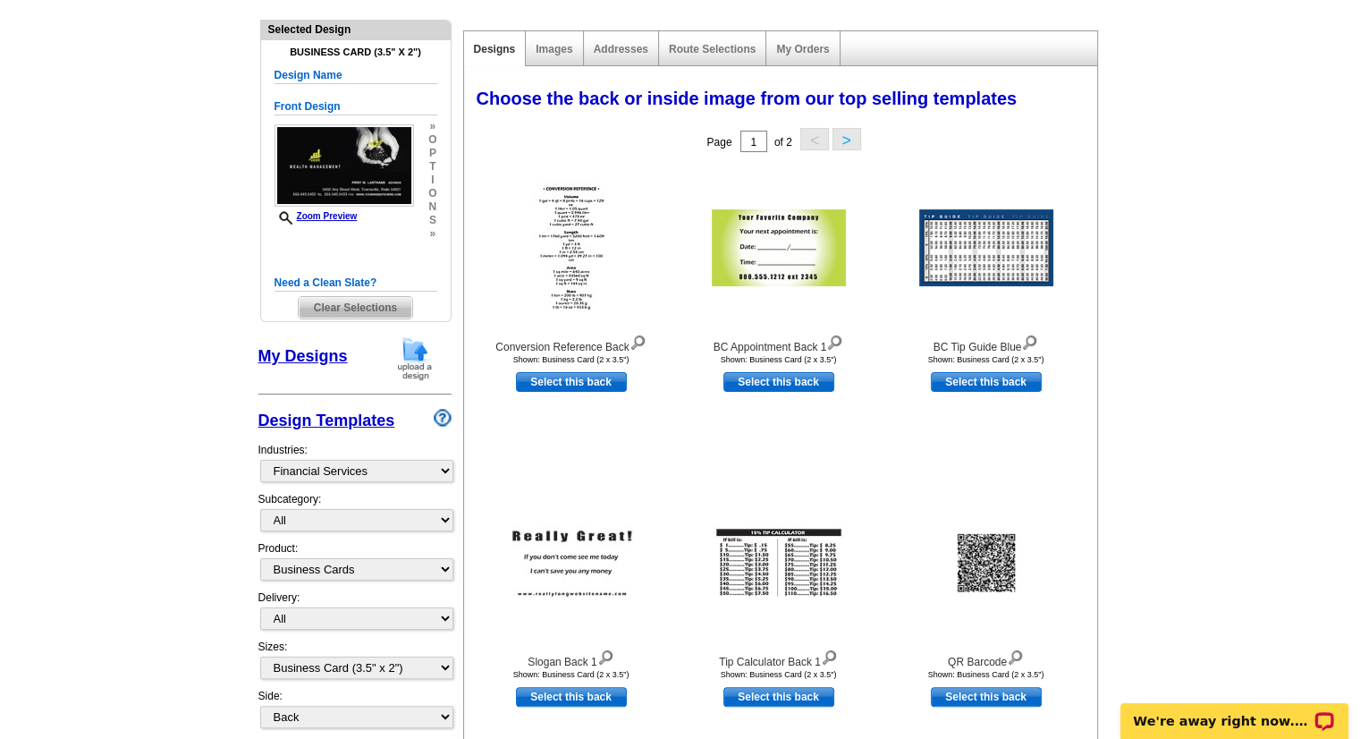
click at [848, 142] on button ">" at bounding box center [847, 139] width 29 height 22
